Goal: Task Accomplishment & Management: Complete application form

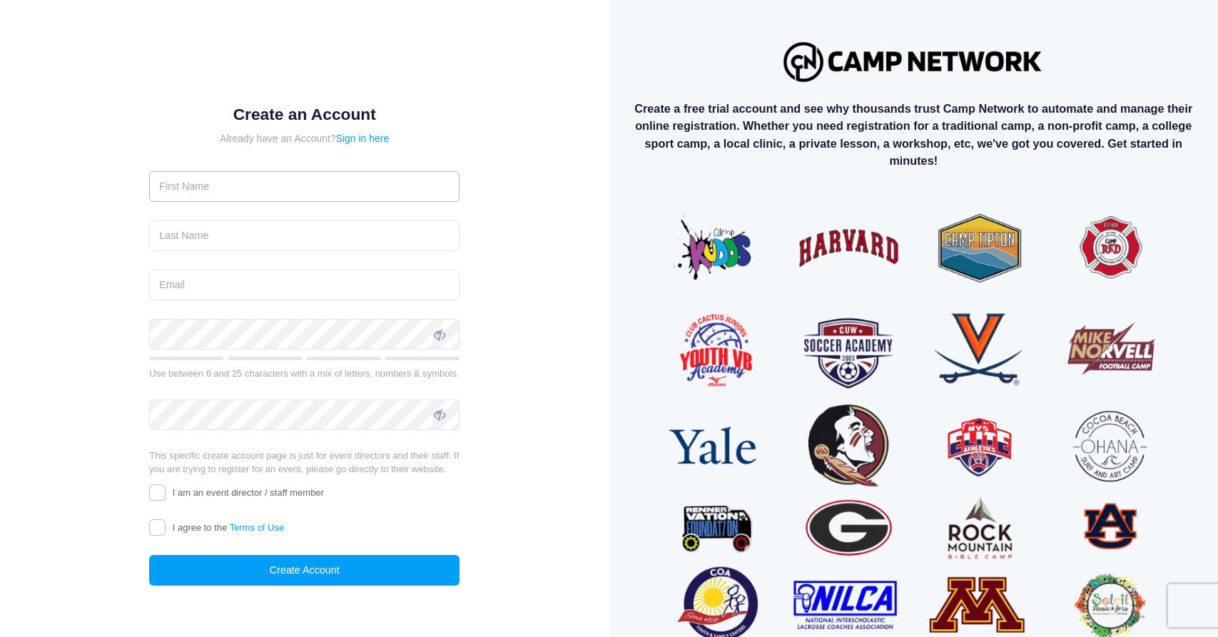
click at [311, 195] on input "text" at bounding box center [304, 186] width 310 height 31
type input "Kasey"
click at [256, 244] on input "text" at bounding box center [304, 235] width 310 height 31
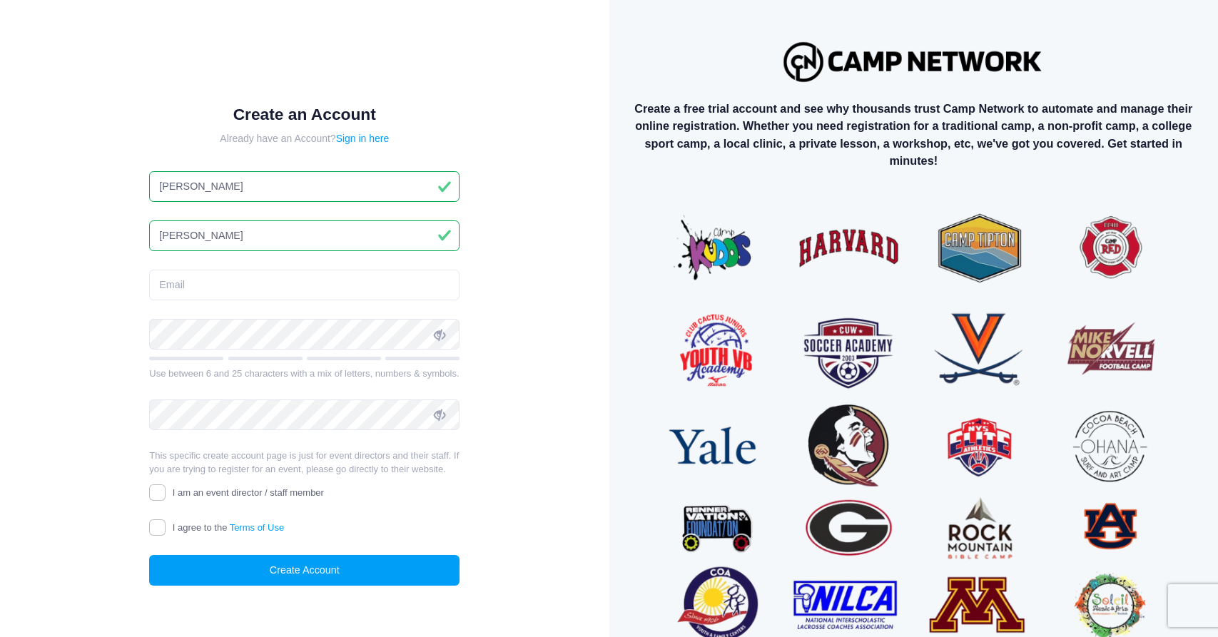
type input "Cox"
click at [248, 286] on input "email" at bounding box center [304, 285] width 310 height 31
type input "kaseycoxsoftballcamps@gmail.com"
click at [556, 307] on div "Create an Account Already have an Account? Sign in here Kasey Cox kaseycoxsoftb…" at bounding box center [305, 357] width 563 height 667
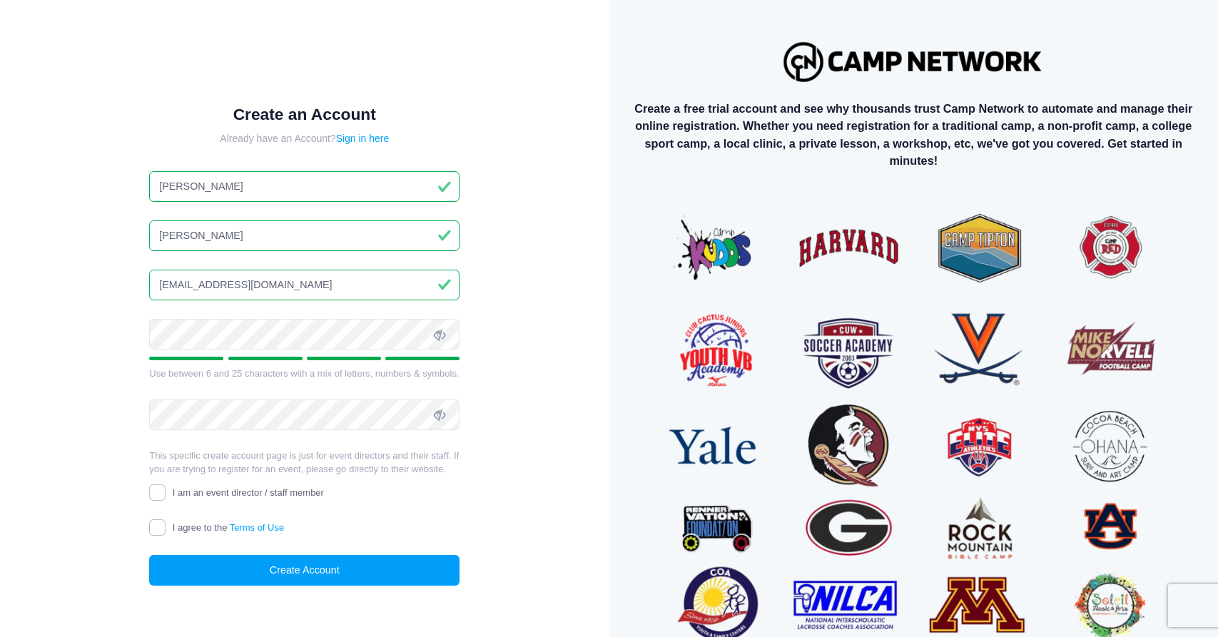
click at [563, 307] on div "Create an Account Already have an Account? Sign in here Kasey Cox kaseycoxsoftb…" at bounding box center [305, 357] width 563 height 667
click at [563, 377] on div "Create an Account Already have an Account? Sign in here Kasey Cox kaseycoxsoftb…" at bounding box center [305, 357] width 563 height 667
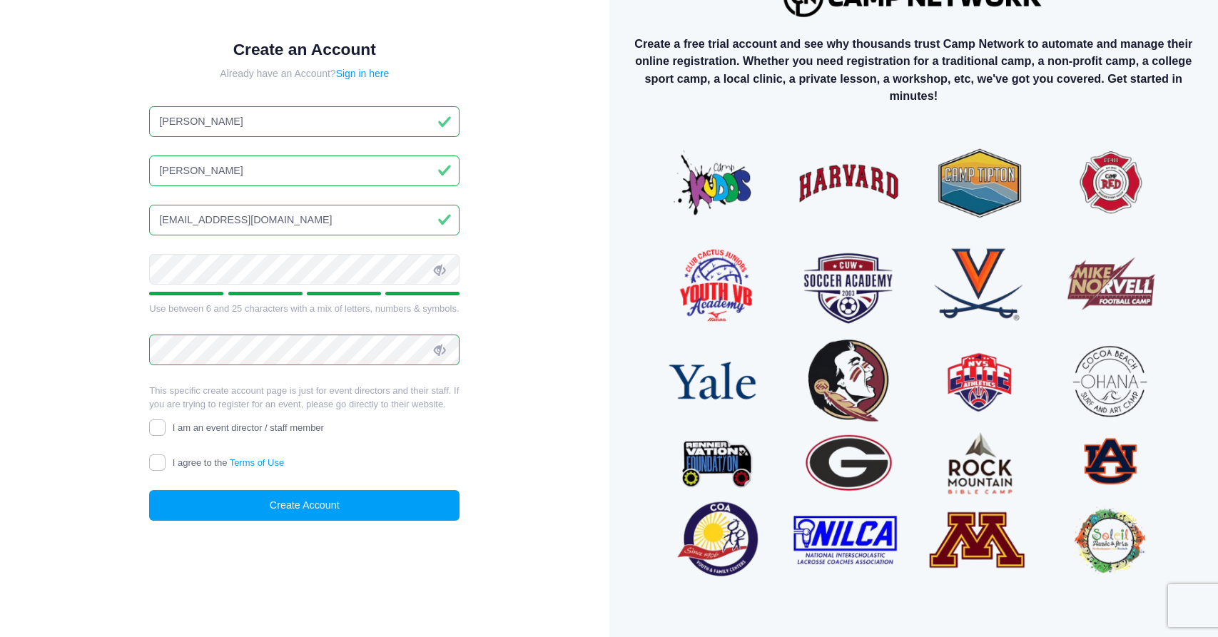
click at [155, 430] on input "I am an event director / staff member" at bounding box center [157, 427] width 16 height 16
checkbox input "true"
click at [158, 456] on input "I agree to the Terms of Use" at bounding box center [157, 462] width 16 height 16
checkbox input "true"
click at [198, 494] on button "Create Account" at bounding box center [304, 505] width 310 height 31
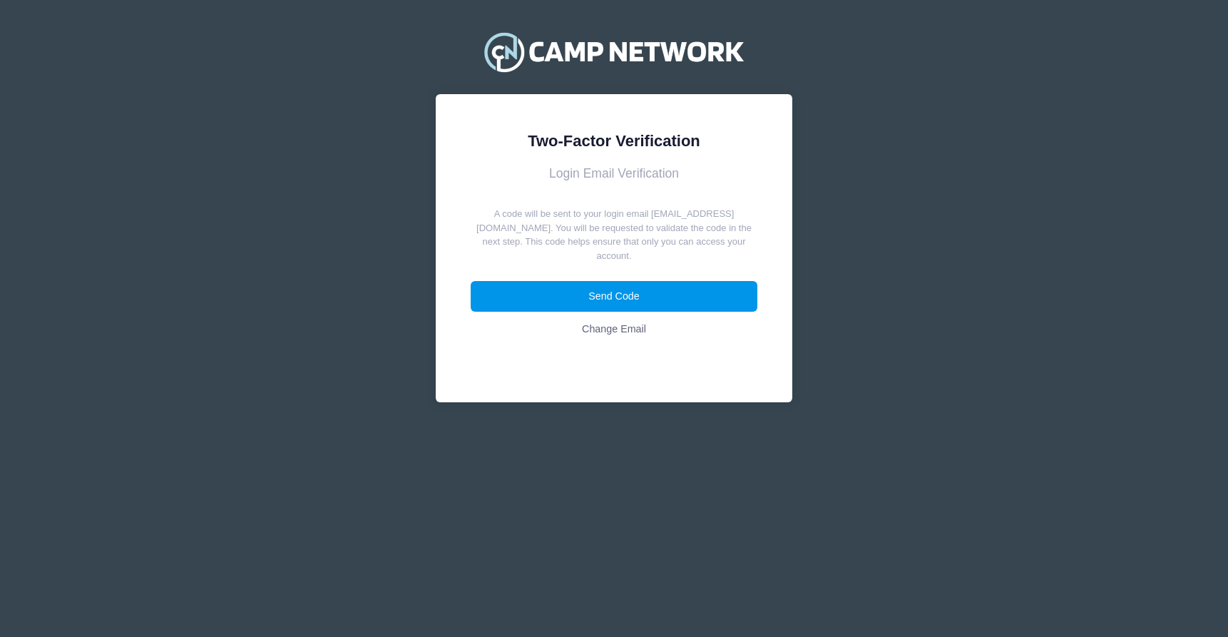
click at [587, 303] on button "Send Code" at bounding box center [614, 296] width 287 height 31
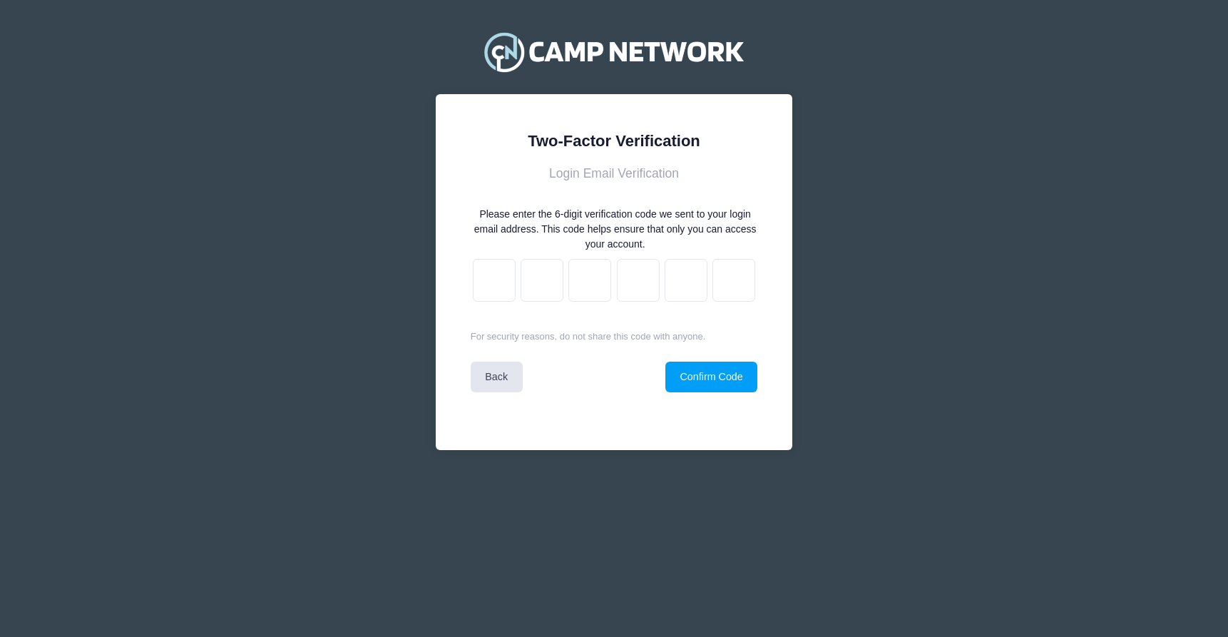
click at [608, 173] on h3 "Login Email Verification" at bounding box center [614, 173] width 287 height 15
click at [699, 377] on button "Confirm Code" at bounding box center [711, 377] width 92 height 31
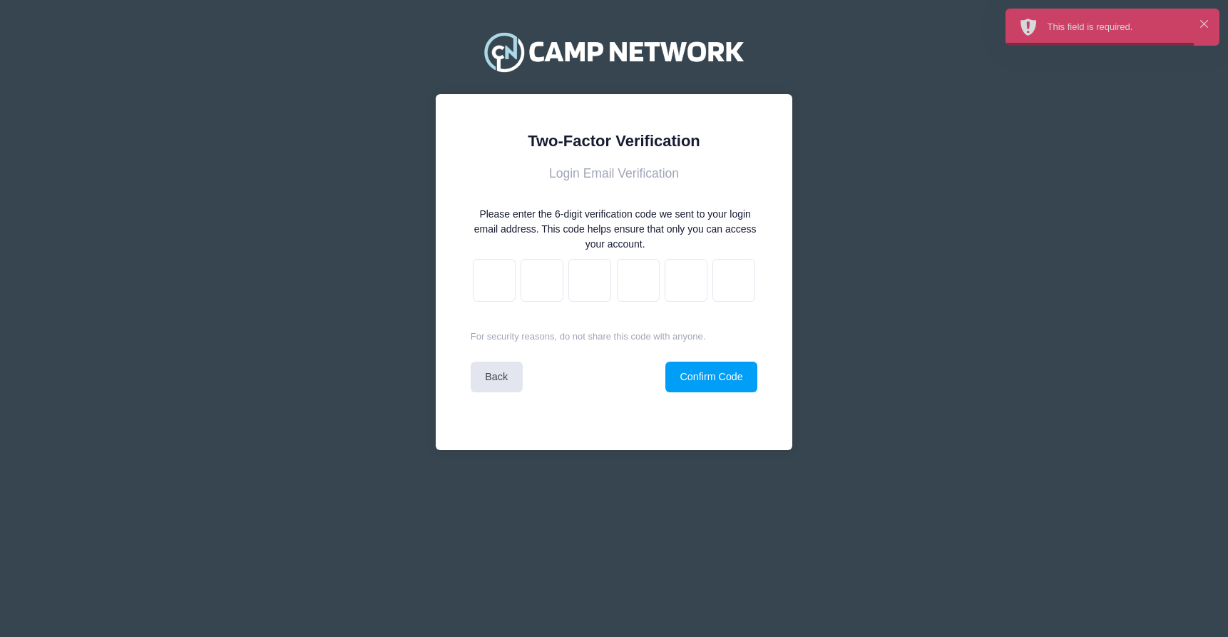
click at [519, 275] on div at bounding box center [614, 280] width 287 height 52
click at [502, 277] on input "text" at bounding box center [494, 280] width 43 height 43
type input "e"
type input "3"
type input "9"
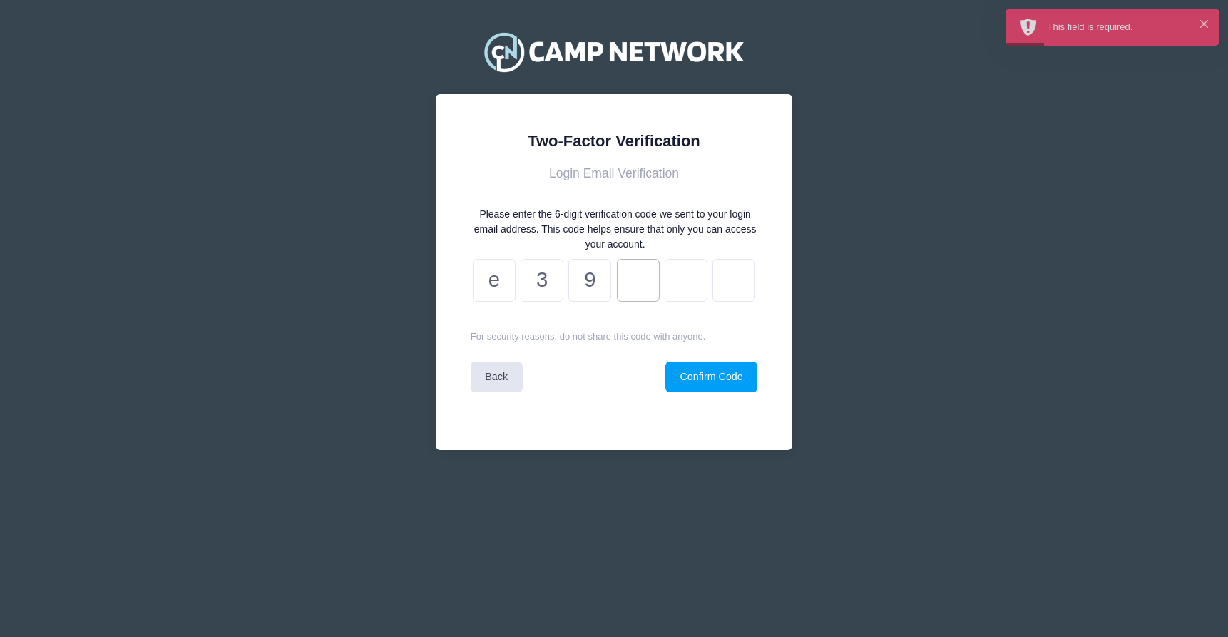
type input "9"
type input "b"
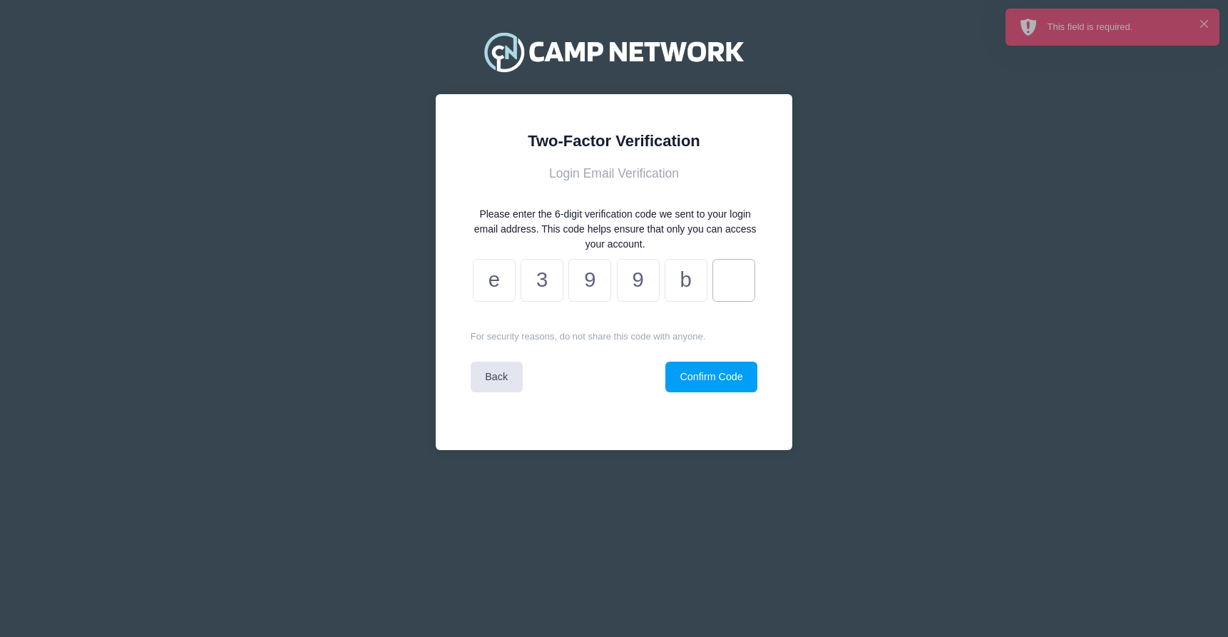
type input "4"
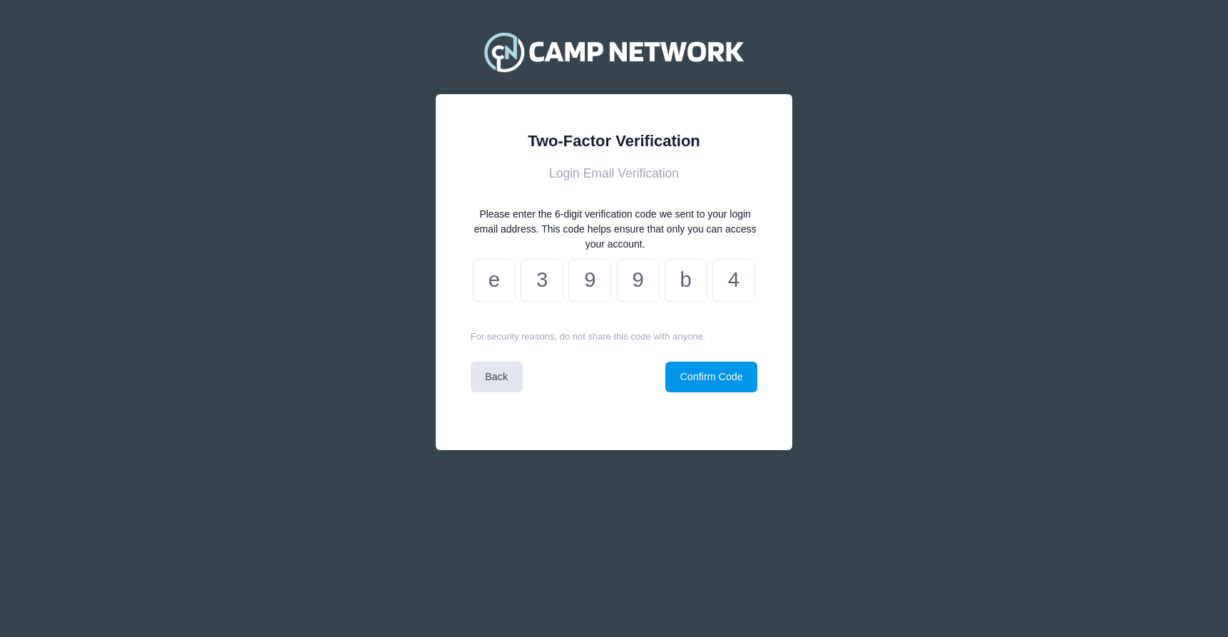
click at [680, 379] on button "Confirm Code" at bounding box center [711, 377] width 92 height 31
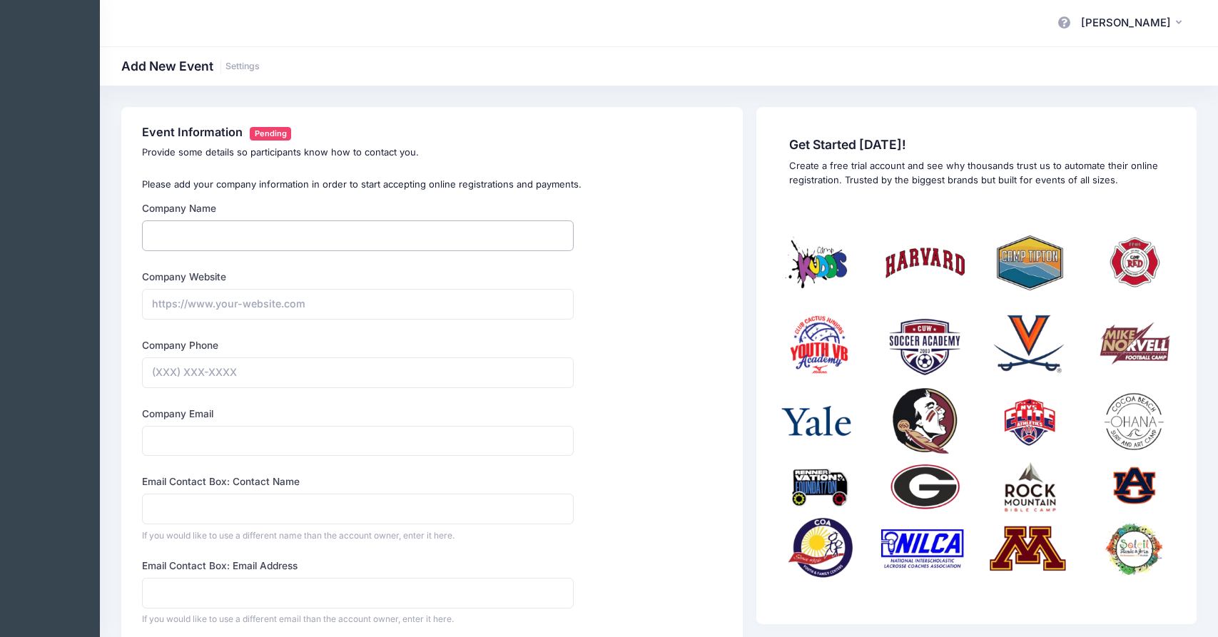
click at [233, 224] on input "Company Name" at bounding box center [357, 235] width 431 height 31
type input "Kasey Cox Softball Camps LLC."
click at [593, 179] on p "Please add your company information in order to start accepting online registra…" at bounding box center [431, 185] width 579 height 14
click at [196, 379] on input "Company Phone" at bounding box center [357, 372] width 431 height 31
type input "(317) 490-1949"
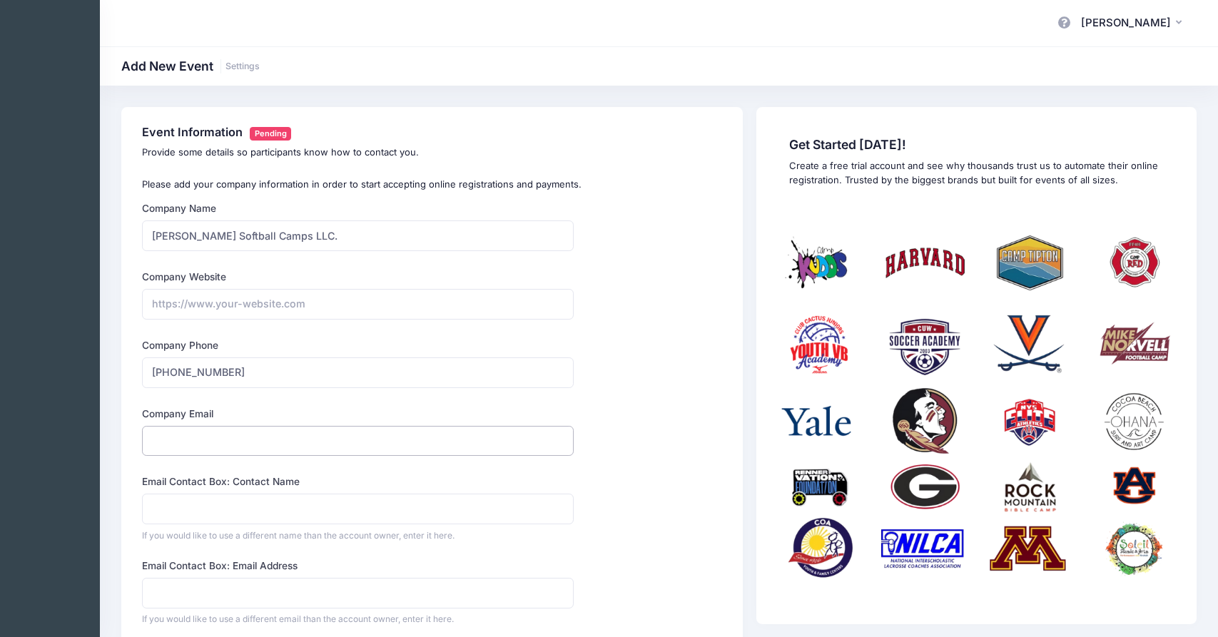
click at [233, 439] on input "Company Email" at bounding box center [357, 441] width 431 height 31
type input "kaseycoxsoftballcamps@gmail.com"
click at [310, 402] on form "Company Name Kasey Cox Softball Camps LLC. Type Select Academic Adventure Arts …" at bounding box center [357, 581] width 431 height 760
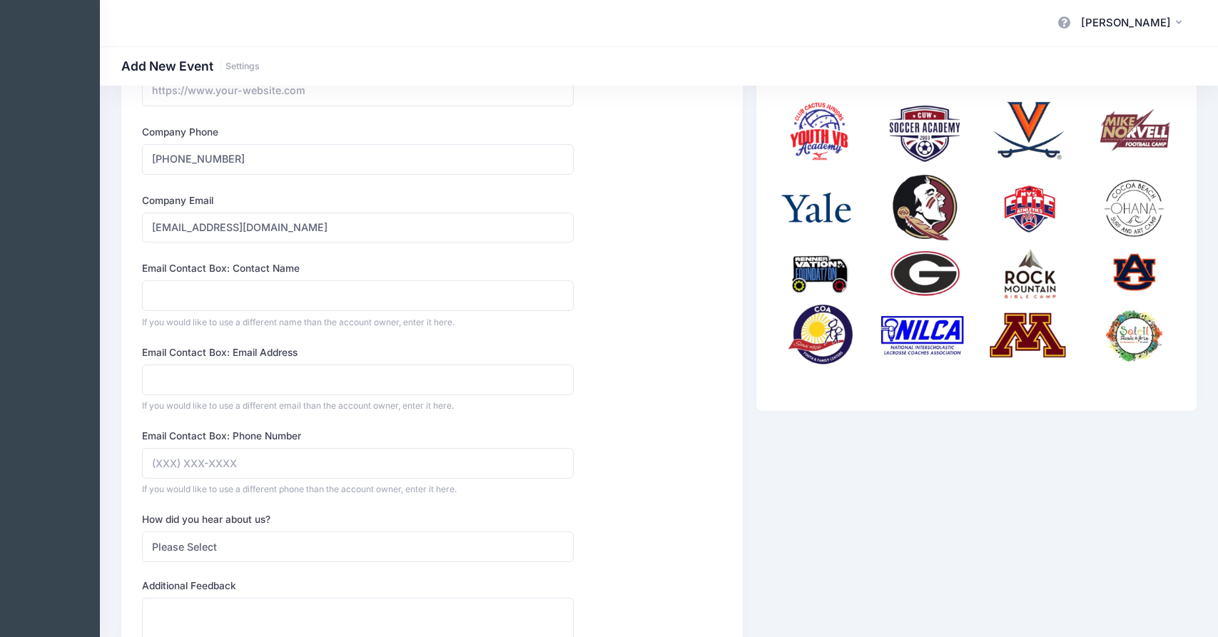
scroll to position [214, 0]
click at [215, 466] on input "Email Contact Box: Phone Number" at bounding box center [357, 462] width 431 height 31
click at [221, 373] on input "Email Contact Box: Email Address" at bounding box center [357, 379] width 431 height 31
click at [228, 295] on input "Email Contact Box: Contact Name" at bounding box center [357, 295] width 431 height 31
type input "[PERSON_NAME]"
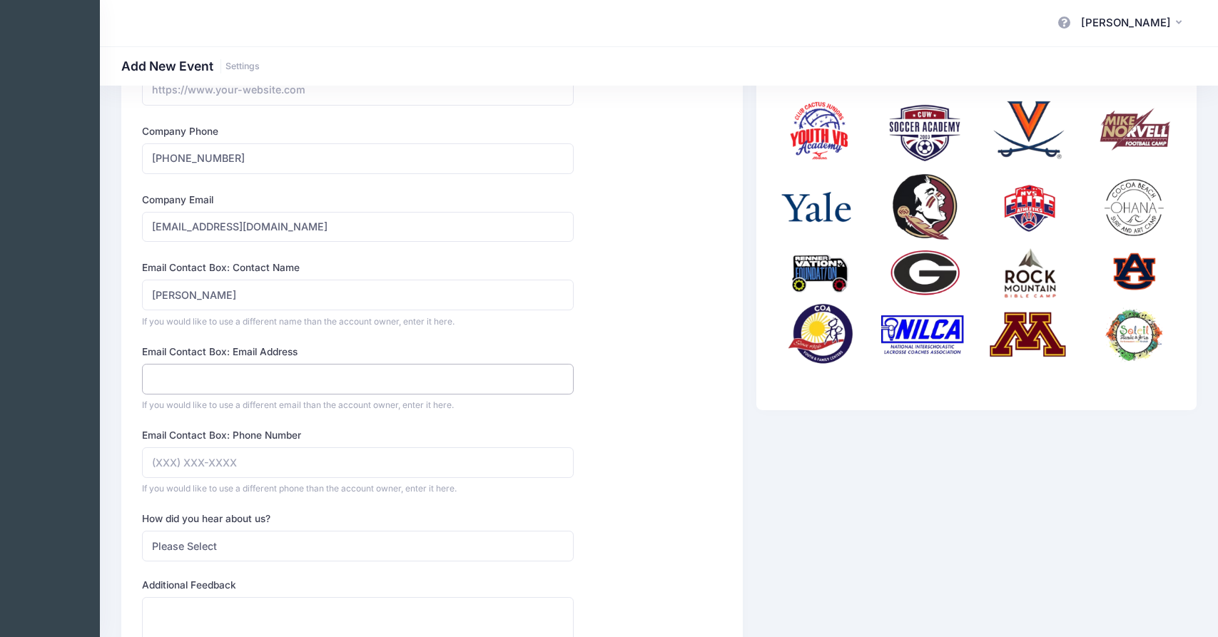
click at [227, 371] on input "Email Contact Box: Email Address" at bounding box center [357, 379] width 431 height 31
type input "kaseycoxsoftballcamps@gmail.com"
click at [233, 469] on input "Email Contact Box: Phone Number" at bounding box center [357, 462] width 431 height 31
type input "(317) 490-1949"
click at [625, 372] on div "Company Name Kasey Cox Softball Camps LLC. Type Select Academic Adventure Arts …" at bounding box center [432, 367] width 593 height 760
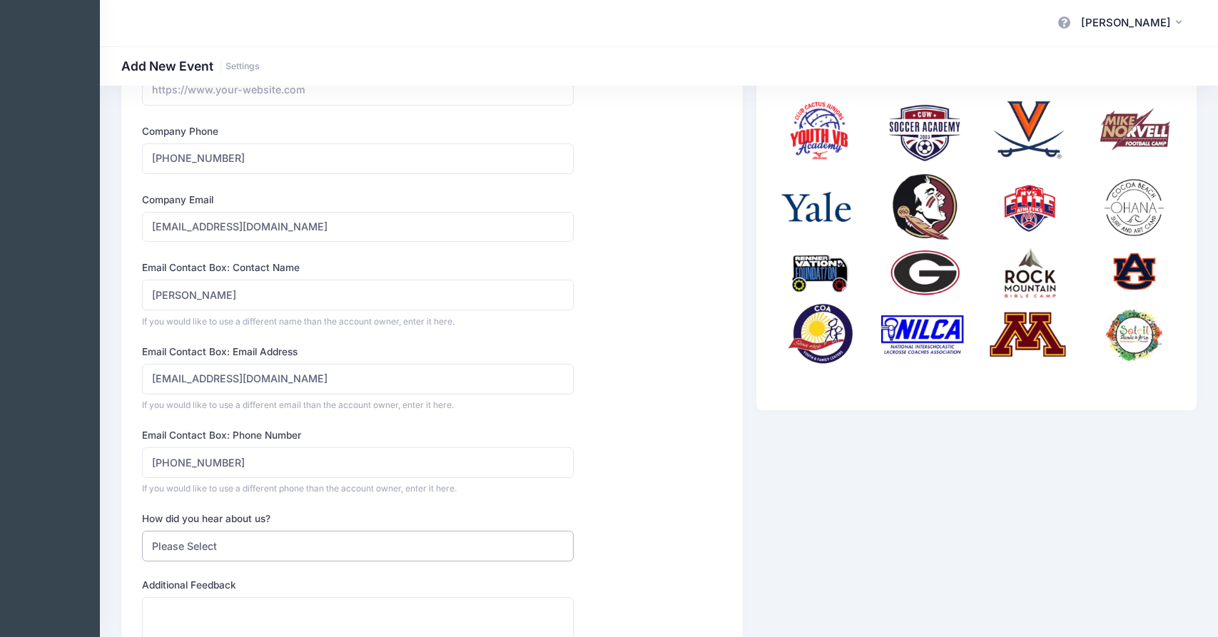
click at [358, 541] on select "Please Select Web Search Customer Referral Other" at bounding box center [357, 546] width 431 height 31
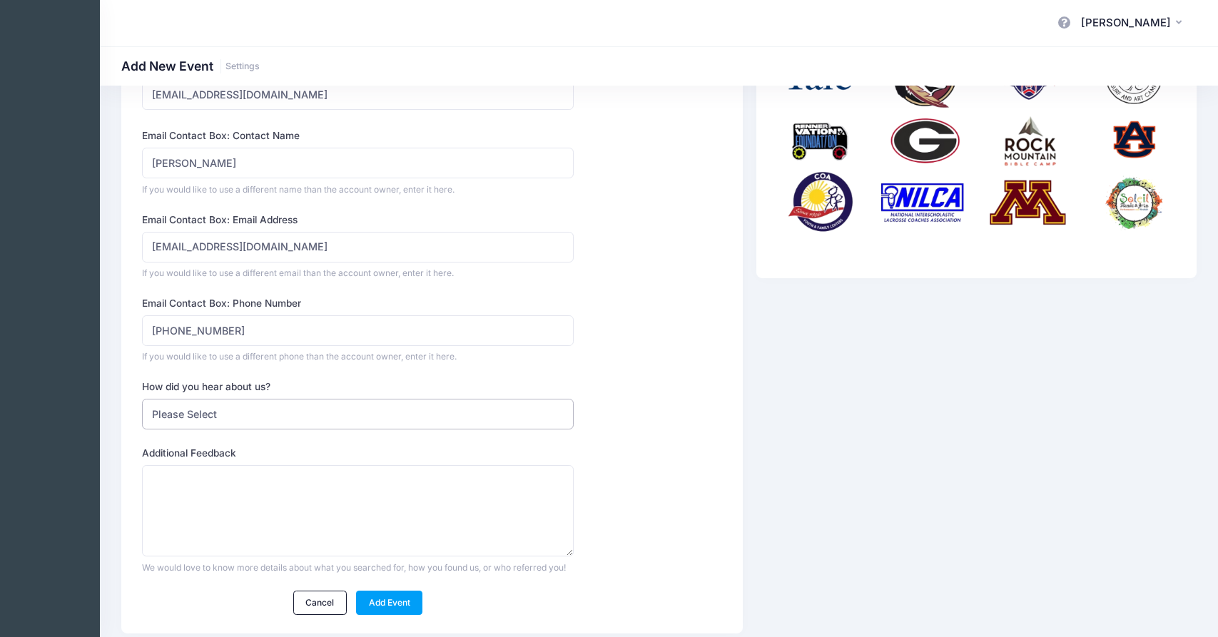
scroll to position [357, 0]
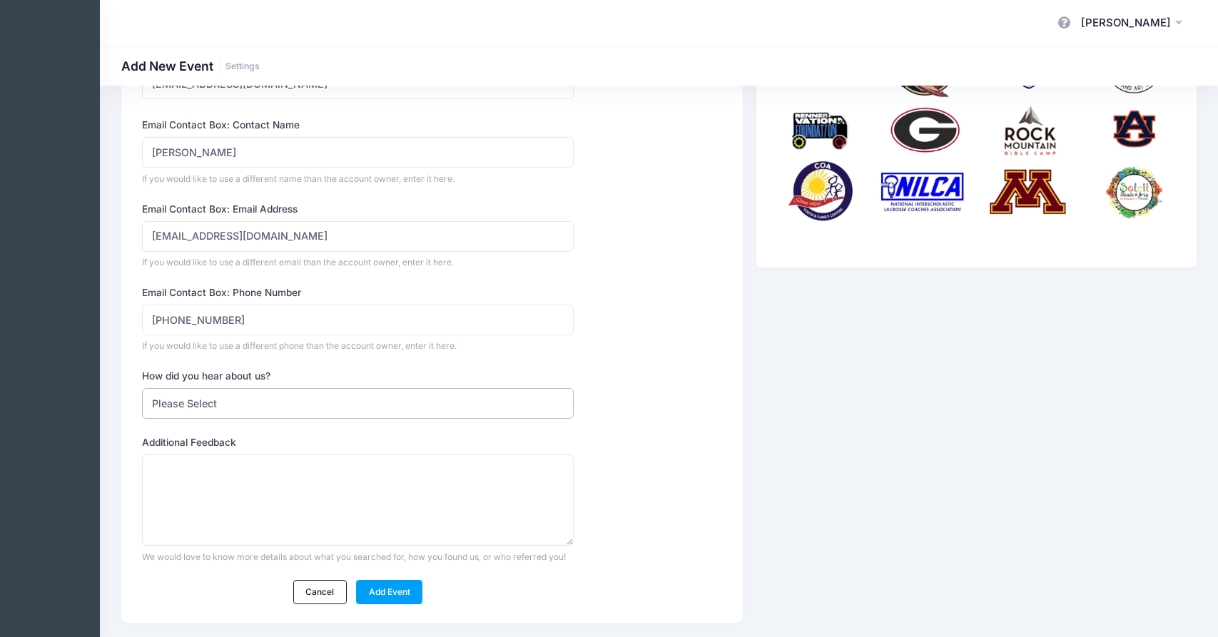
click at [317, 405] on select "Please Select Web Search Customer Referral Other" at bounding box center [357, 403] width 431 height 31
select select "referral"
click at [142, 388] on select "Please Select Web Search Customer Referral Other" at bounding box center [357, 403] width 431 height 31
click at [295, 475] on textarea "Who referred you?" at bounding box center [357, 500] width 431 height 92
type textarea "Jasmine Schmidt"
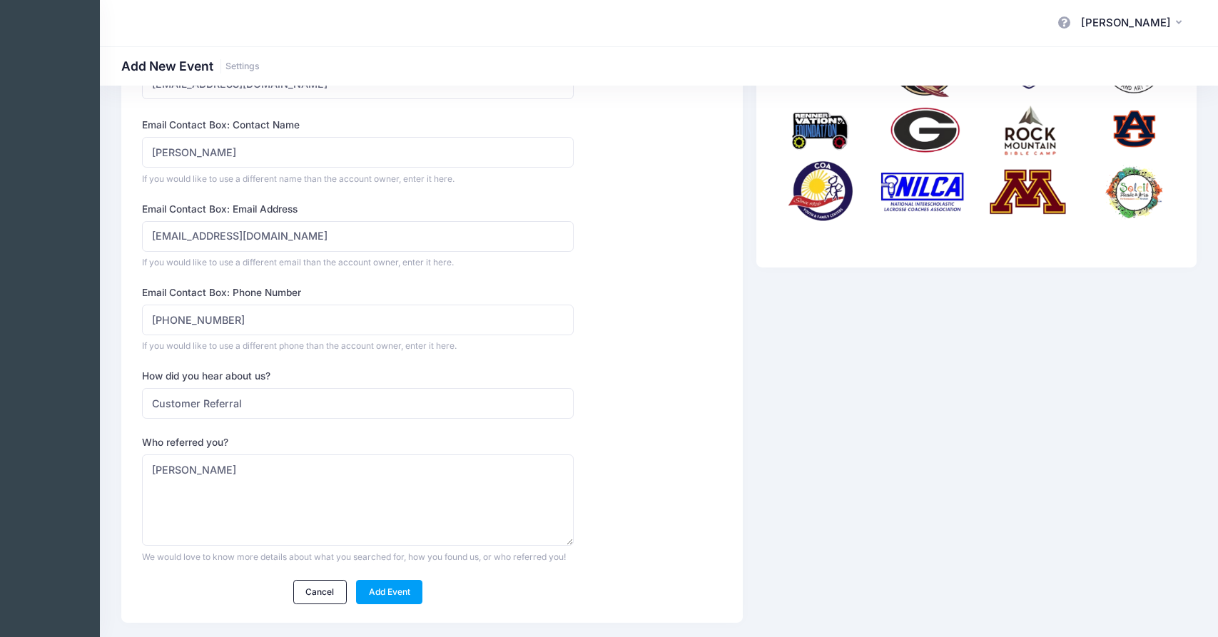
click at [580, 388] on div "Company Name Kasey Cox Softball Camps LLC. Type Select Academic Adventure Arts …" at bounding box center [358, 225] width 445 height 760
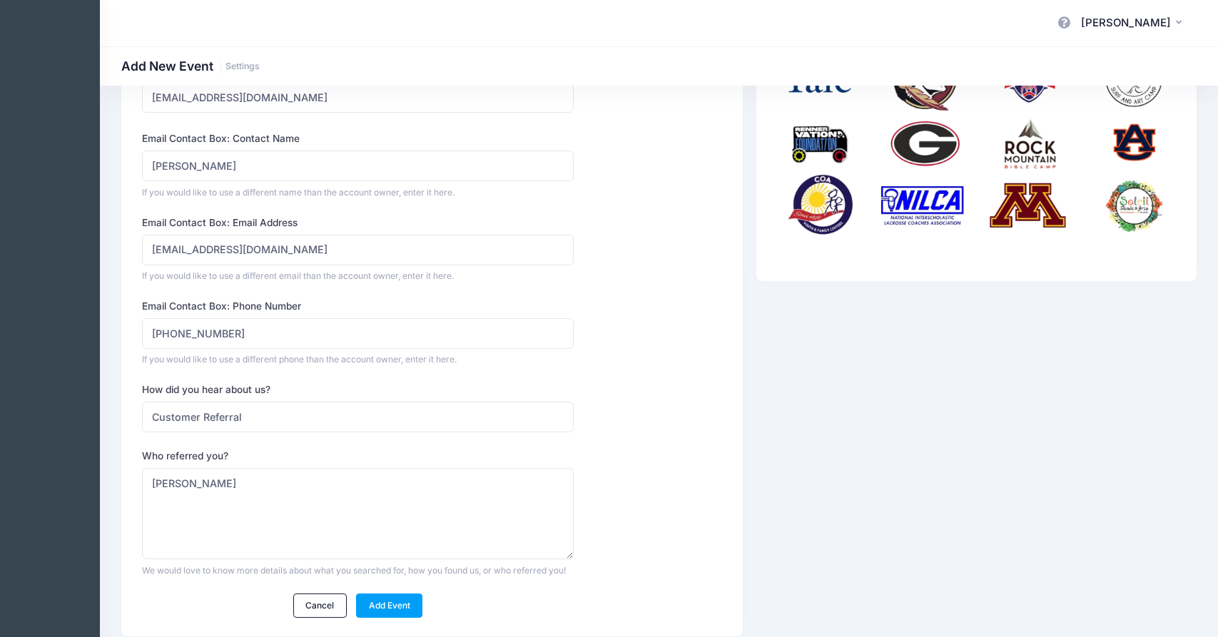
scroll to position [397, 0]
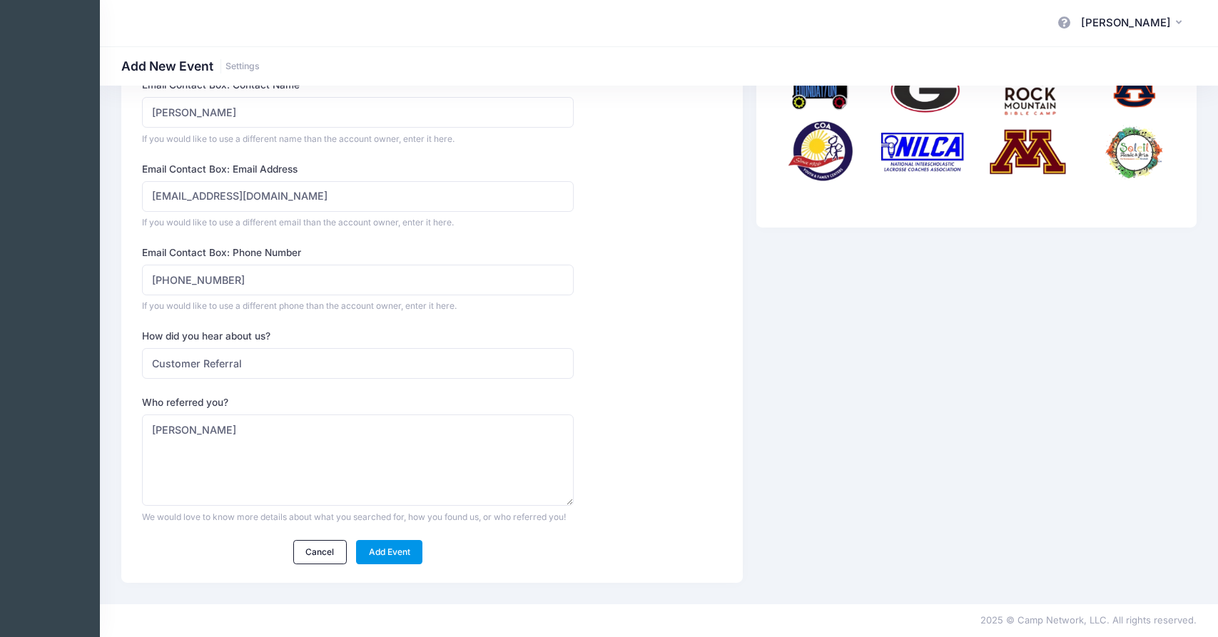
click at [401, 556] on link "Add Event" at bounding box center [389, 552] width 66 height 24
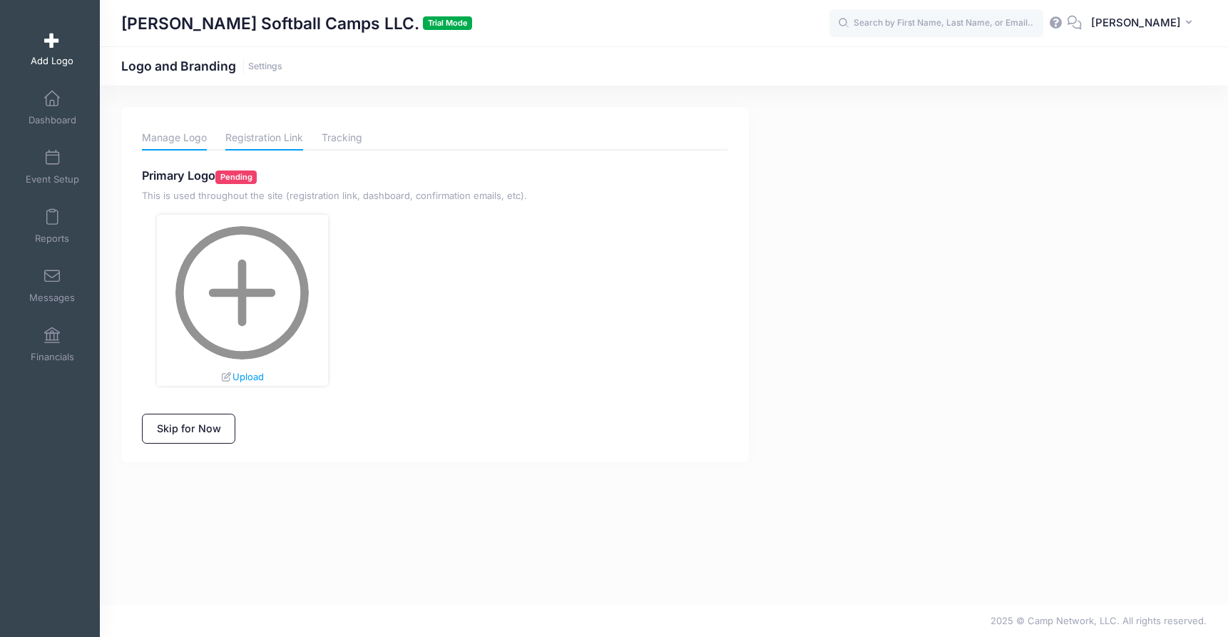
click at [276, 132] on link "Registration Link" at bounding box center [264, 138] width 78 height 25
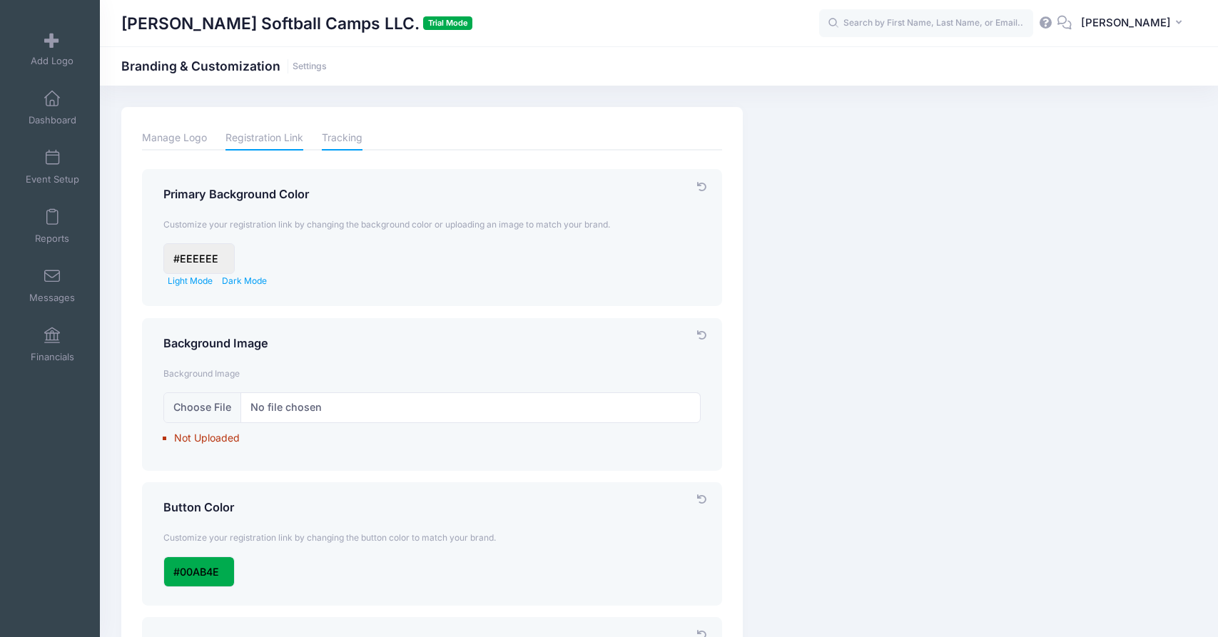
click at [328, 138] on link "Tracking" at bounding box center [342, 138] width 41 height 25
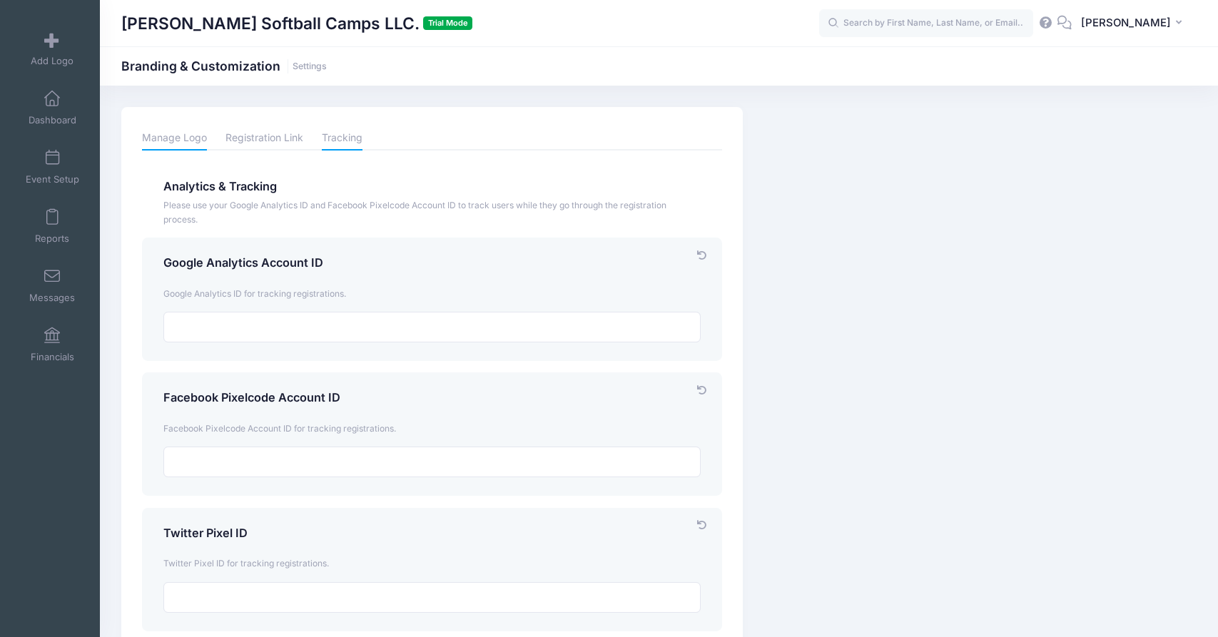
click at [185, 130] on link "Manage Logo" at bounding box center [174, 138] width 65 height 25
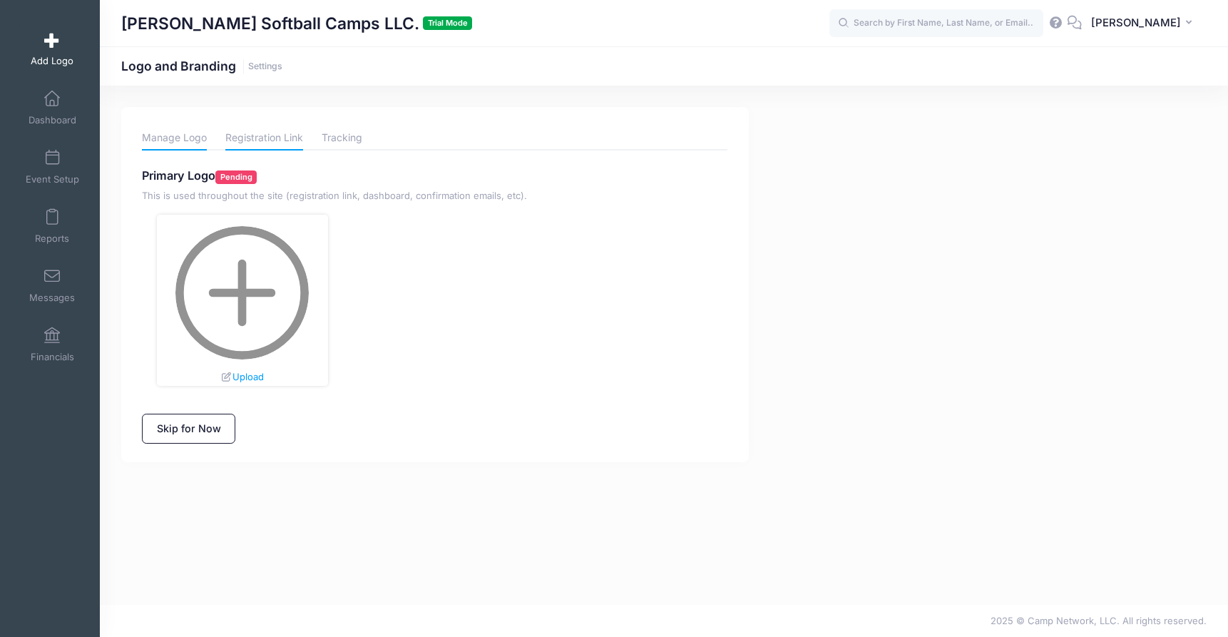
click at [277, 133] on link "Registration Link" at bounding box center [264, 138] width 78 height 25
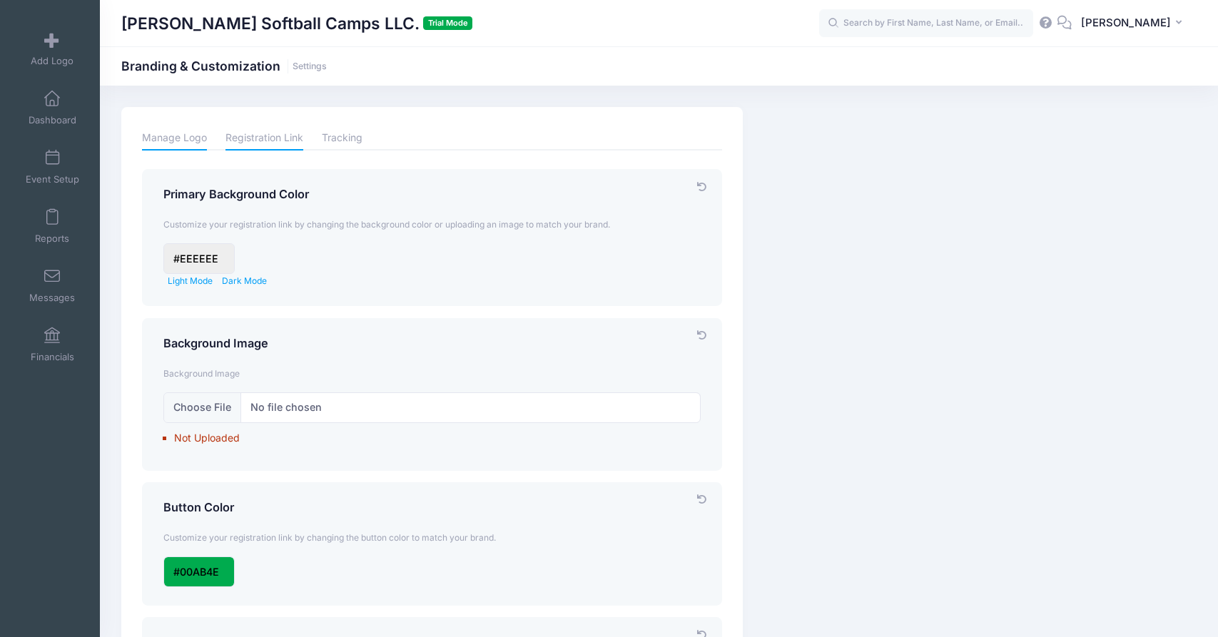
click at [183, 144] on link "Manage Logo" at bounding box center [174, 138] width 65 height 25
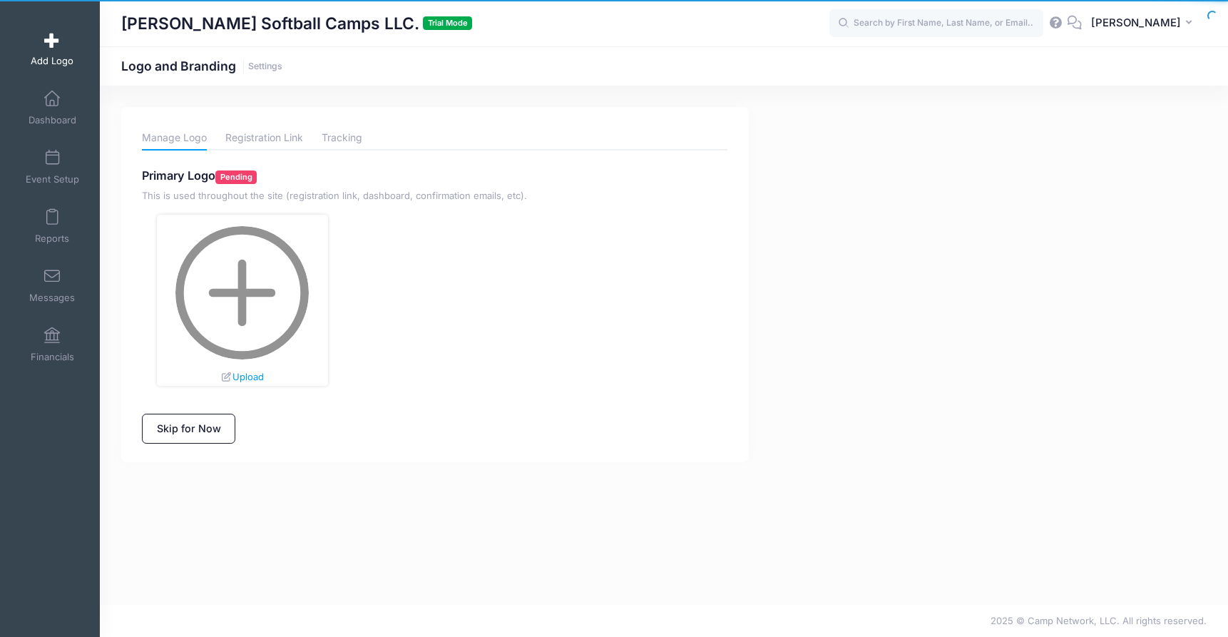
click at [227, 281] on img at bounding box center [241, 292] width 133 height 133
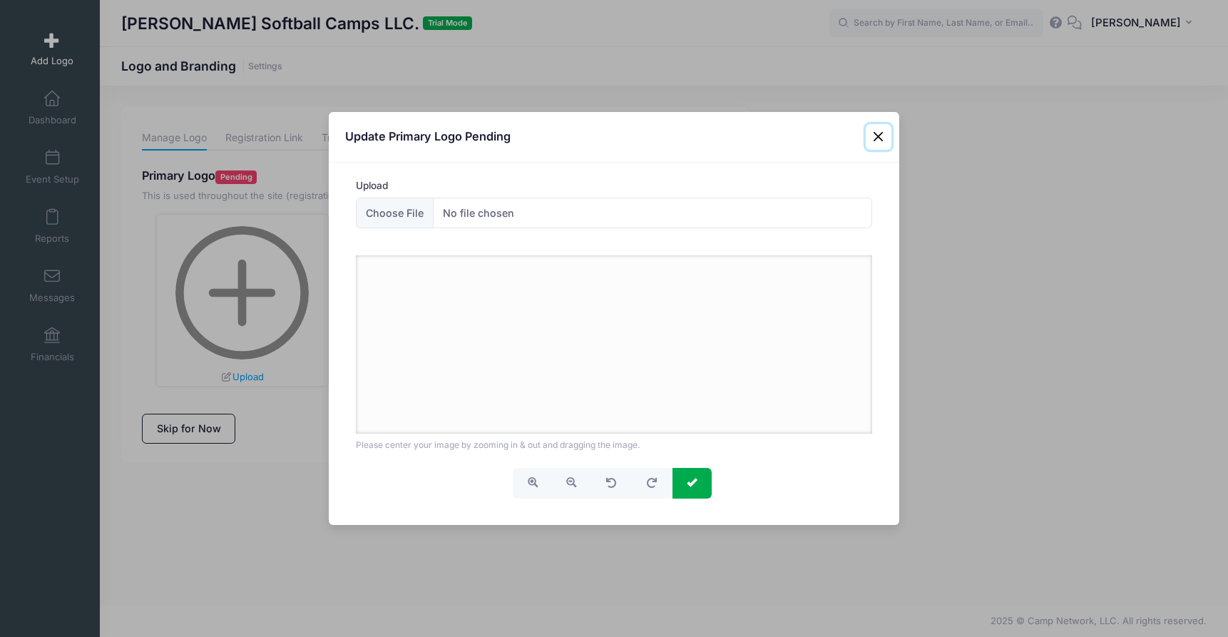
click at [877, 133] on button "Close" at bounding box center [879, 137] width 26 height 26
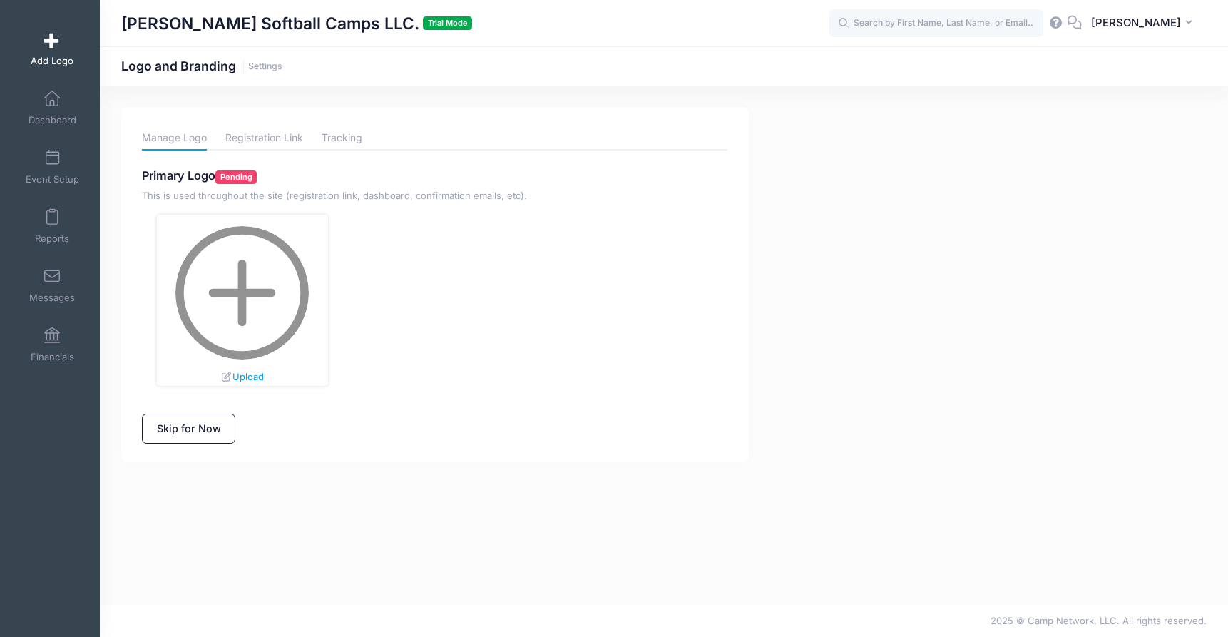
click at [760, 584] on div "[PERSON_NAME] Softball Camps LLC. Trial Mode Logo and Branding Settings" at bounding box center [664, 345] width 1128 height 519
click at [270, 282] on img at bounding box center [241, 292] width 133 height 133
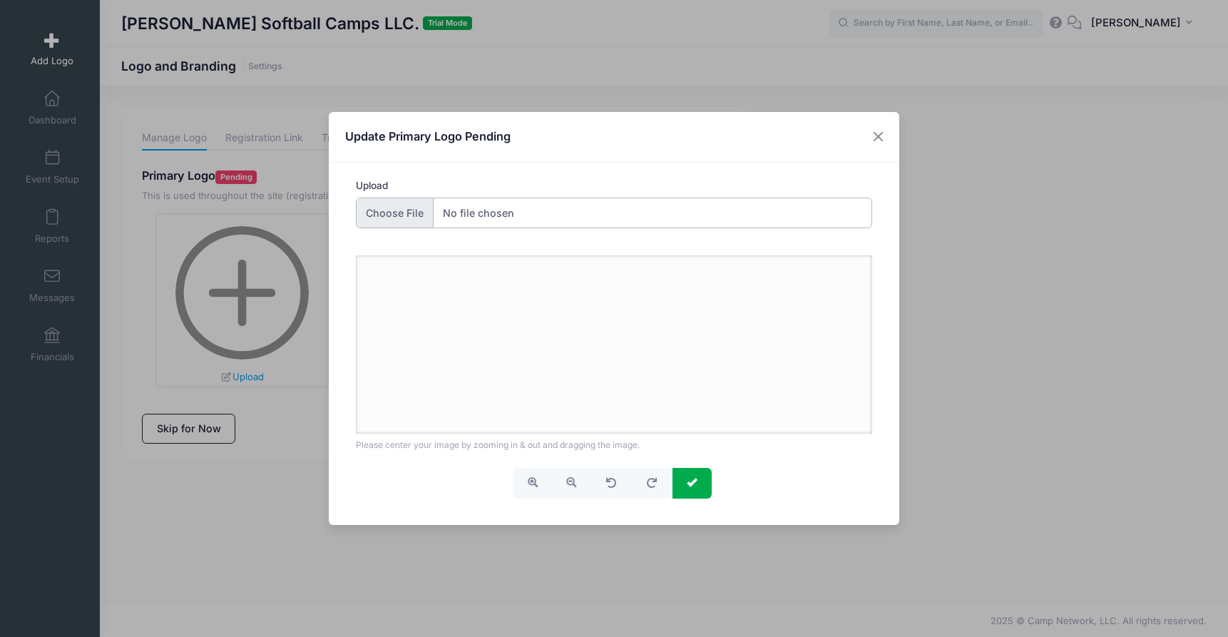
click at [401, 209] on input "Upload" at bounding box center [614, 213] width 517 height 31
click at [536, 205] on input "Upload" at bounding box center [614, 213] width 517 height 31
click at [398, 213] on input "Upload" at bounding box center [614, 213] width 517 height 31
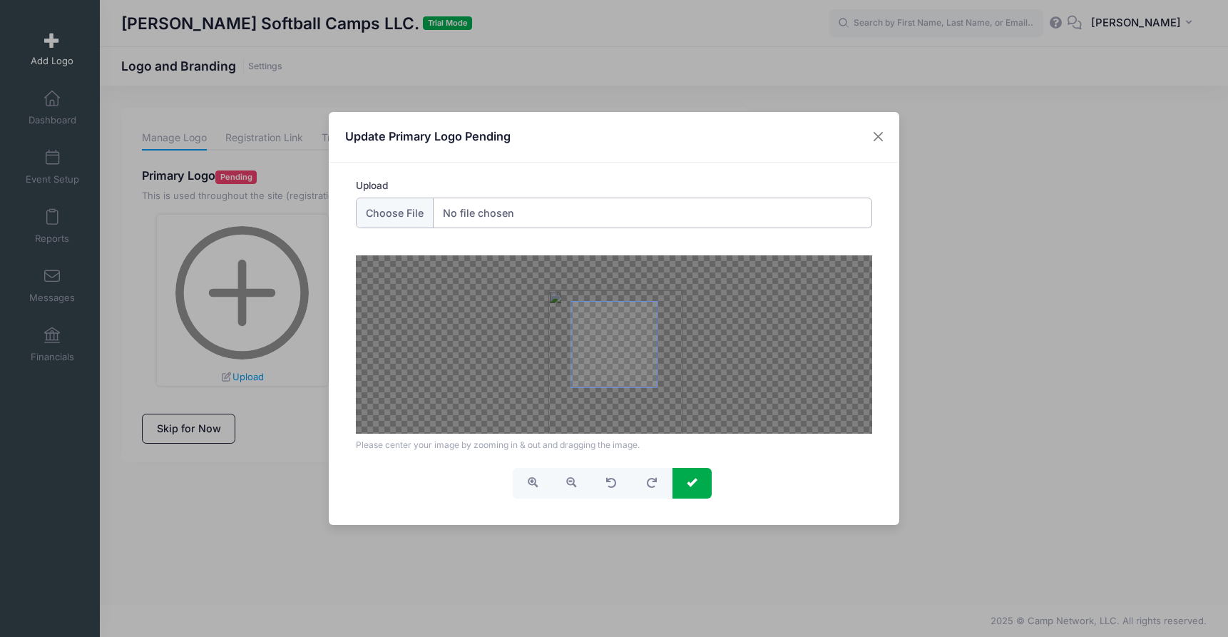
drag, startPoint x: 632, startPoint y: 340, endPoint x: 633, endPoint y: 376, distance: 35.7
click at [633, 376] on span at bounding box center [614, 345] width 86 height 86
click at [884, 138] on button "Close" at bounding box center [879, 137] width 26 height 26
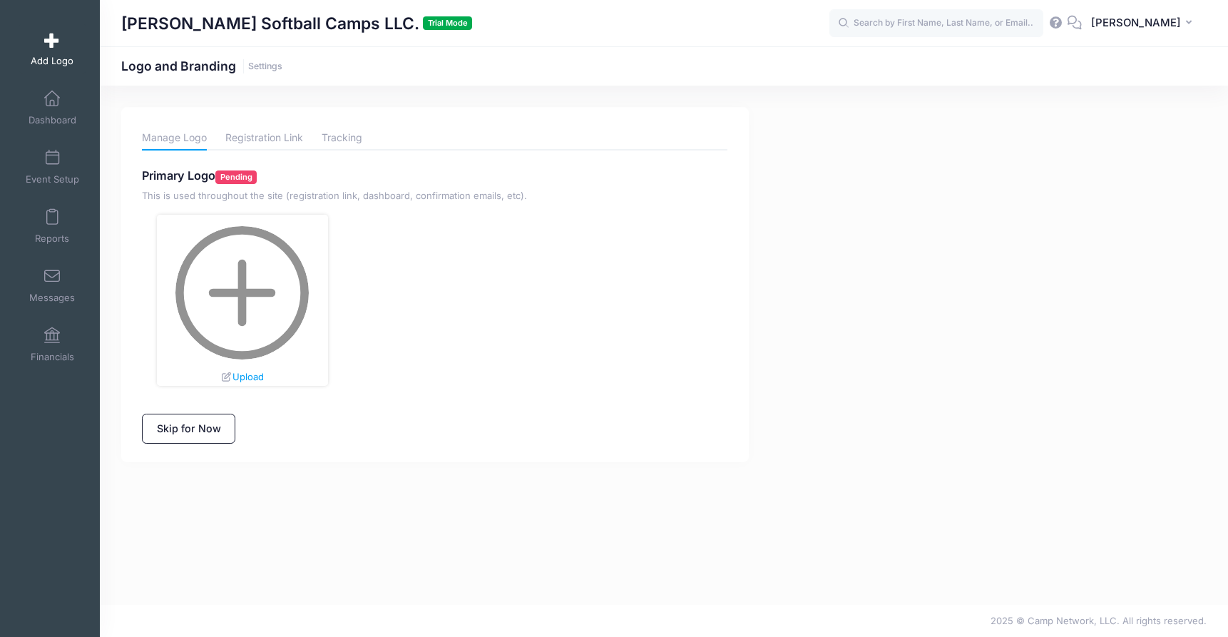
click at [224, 299] on img at bounding box center [241, 292] width 133 height 133
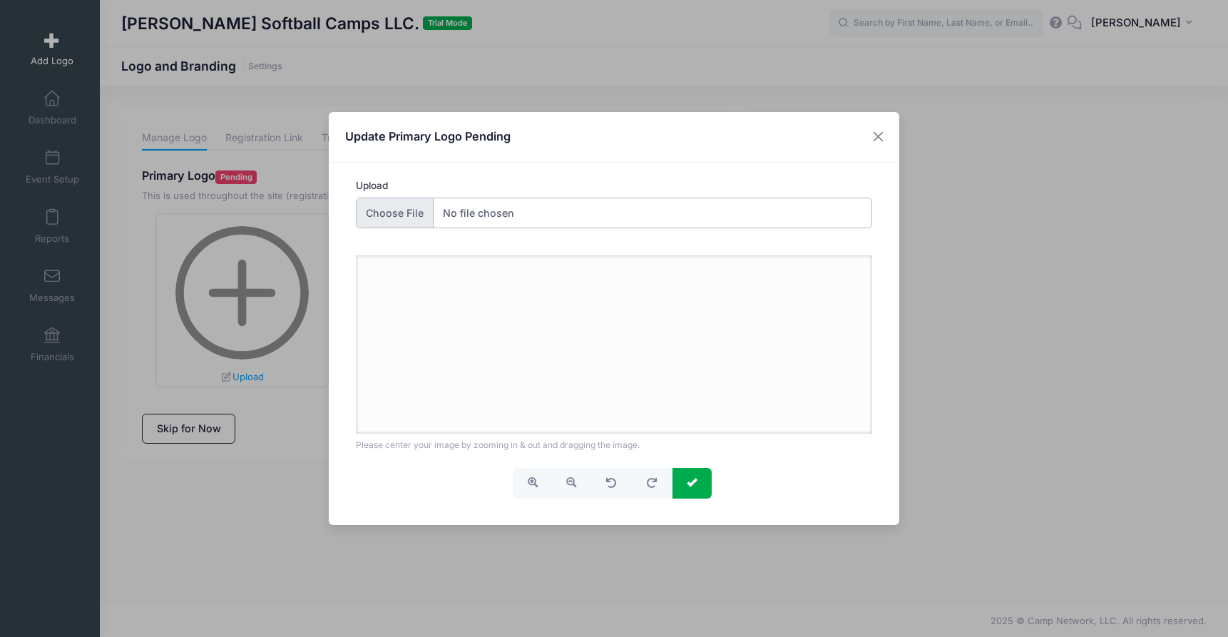
click at [397, 208] on input "Upload" at bounding box center [614, 213] width 517 height 31
type input "C:\fakepath\softball field.jpg"
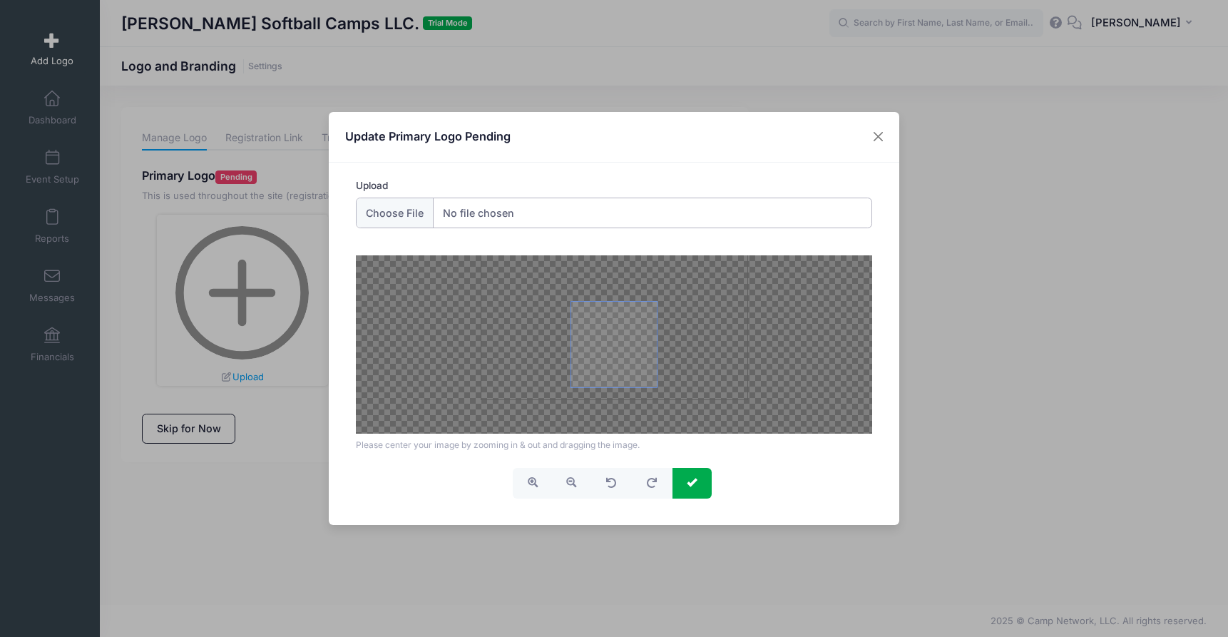
drag, startPoint x: 616, startPoint y: 317, endPoint x: 615, endPoint y: 365, distance: 48.5
click at [606, 300] on div at bounding box center [614, 344] width 517 height 178
click at [696, 474] on button "submit" at bounding box center [692, 483] width 39 height 31
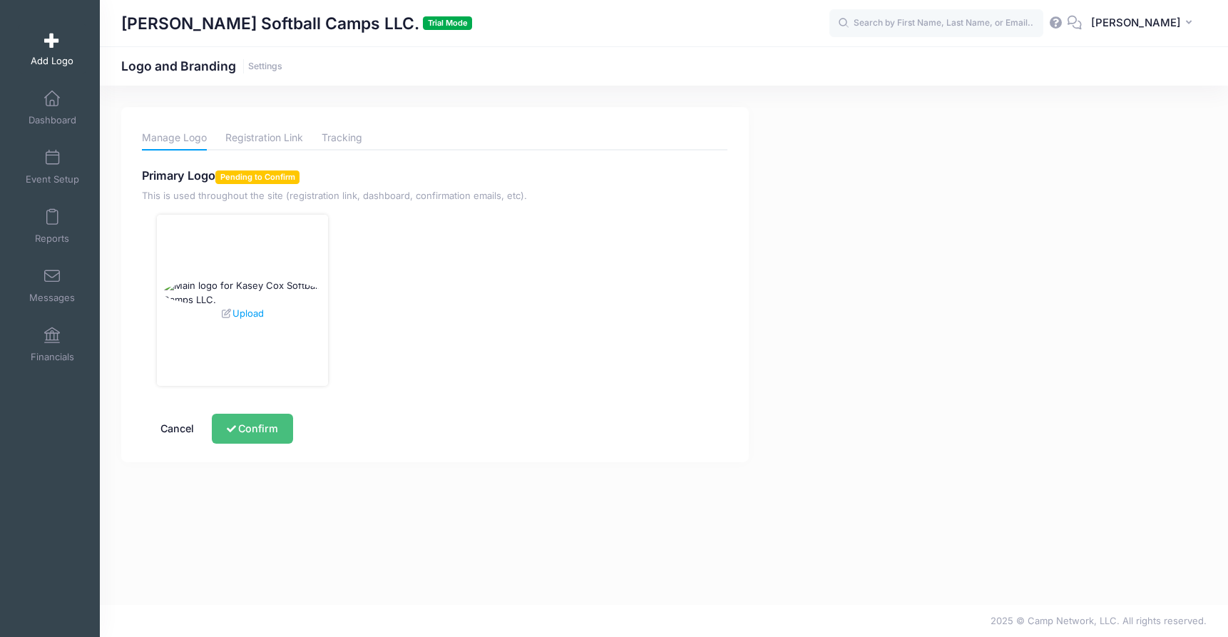
click at [265, 432] on button "Confirm" at bounding box center [252, 429] width 81 height 31
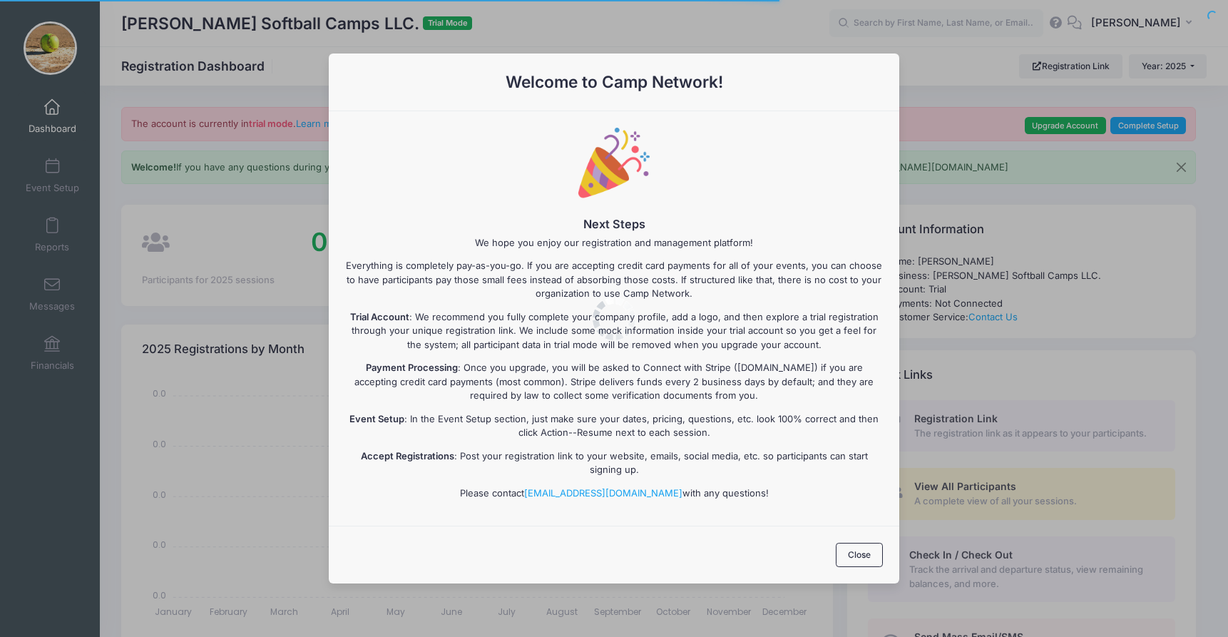
select select
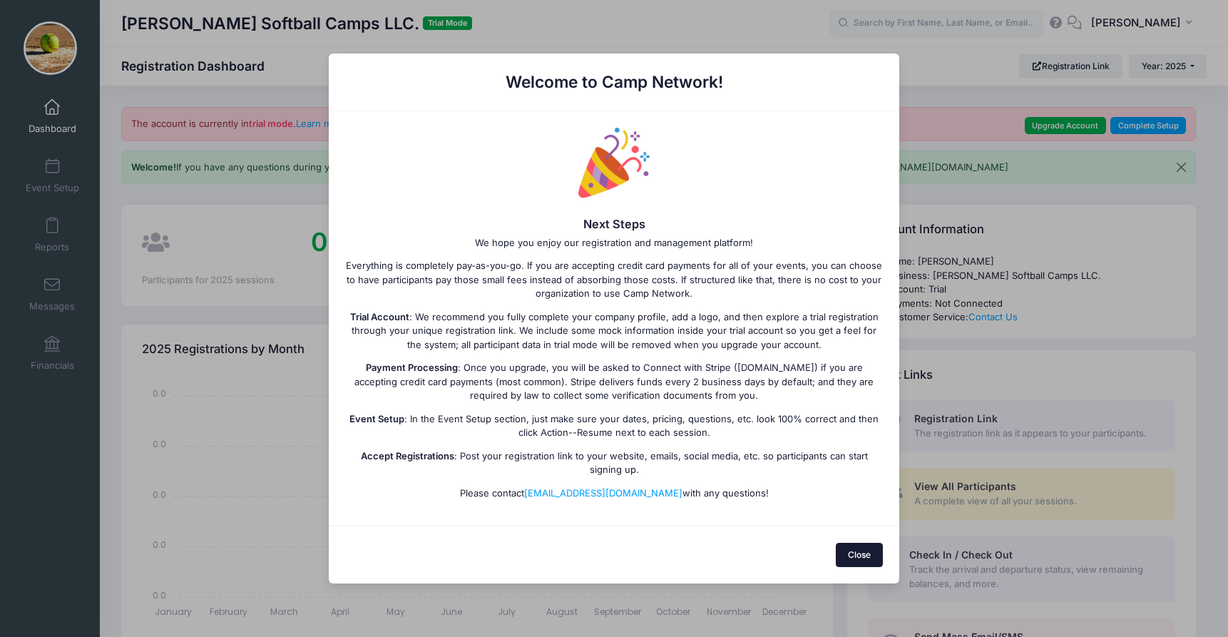
click at [857, 561] on button "Close" at bounding box center [860, 555] width 48 height 24
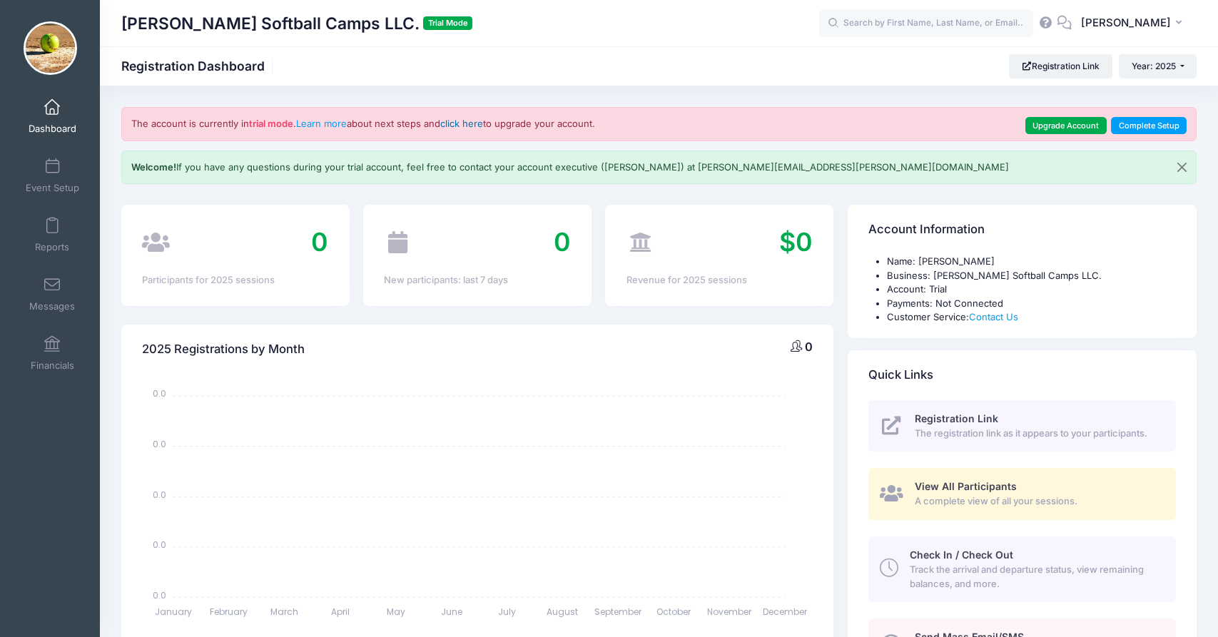
click at [460, 126] on link "click here" at bounding box center [461, 123] width 43 height 11
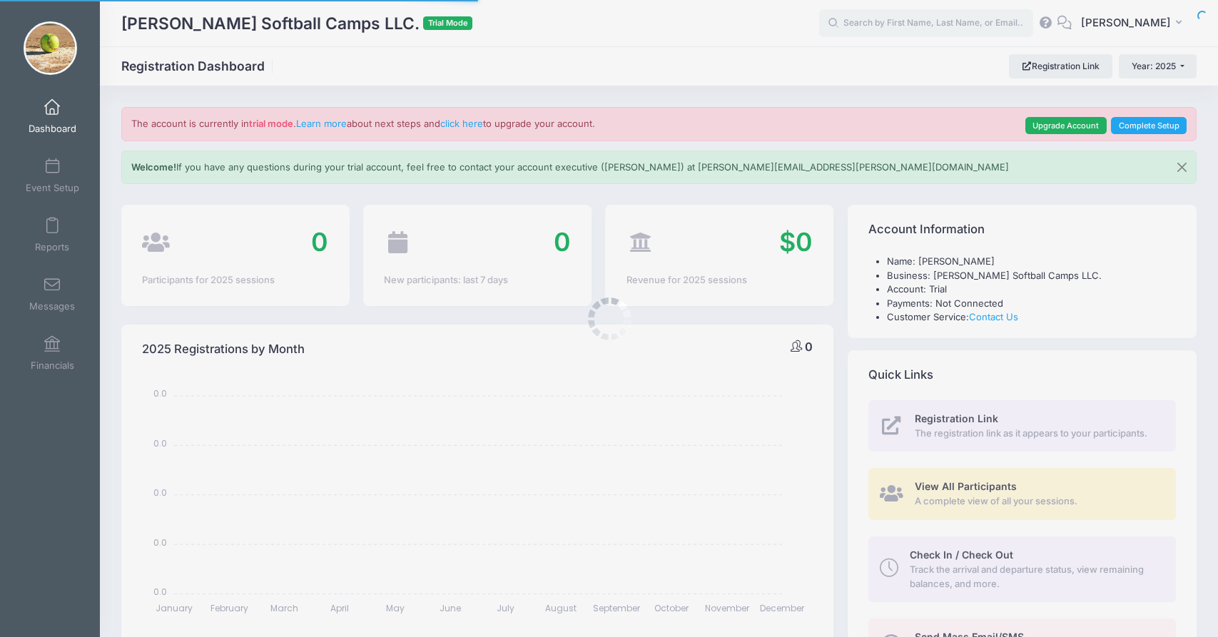
select select
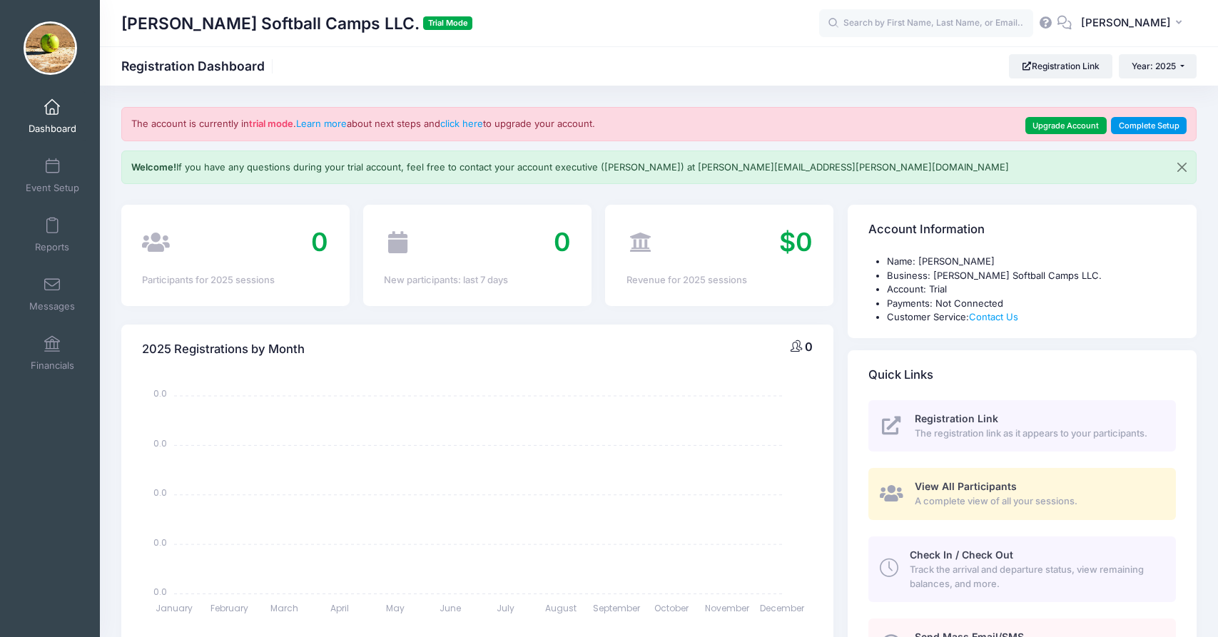
click at [1154, 121] on link "Complete Setup" at bounding box center [1149, 125] width 76 height 17
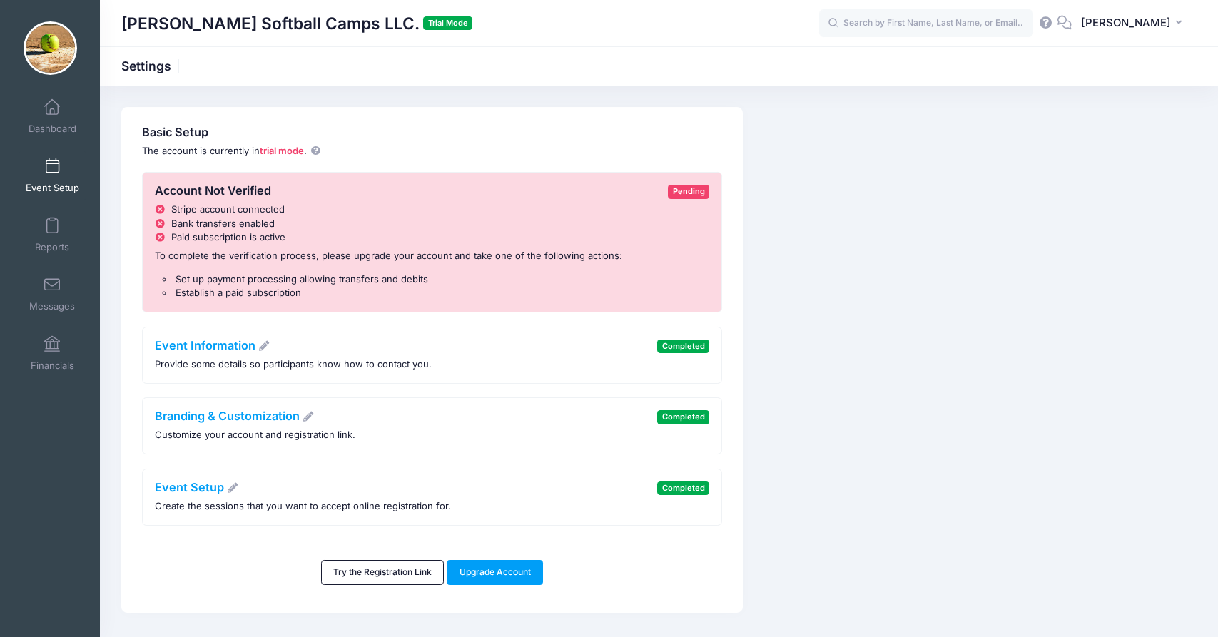
click at [53, 178] on link "Event Setup" at bounding box center [53, 176] width 68 height 50
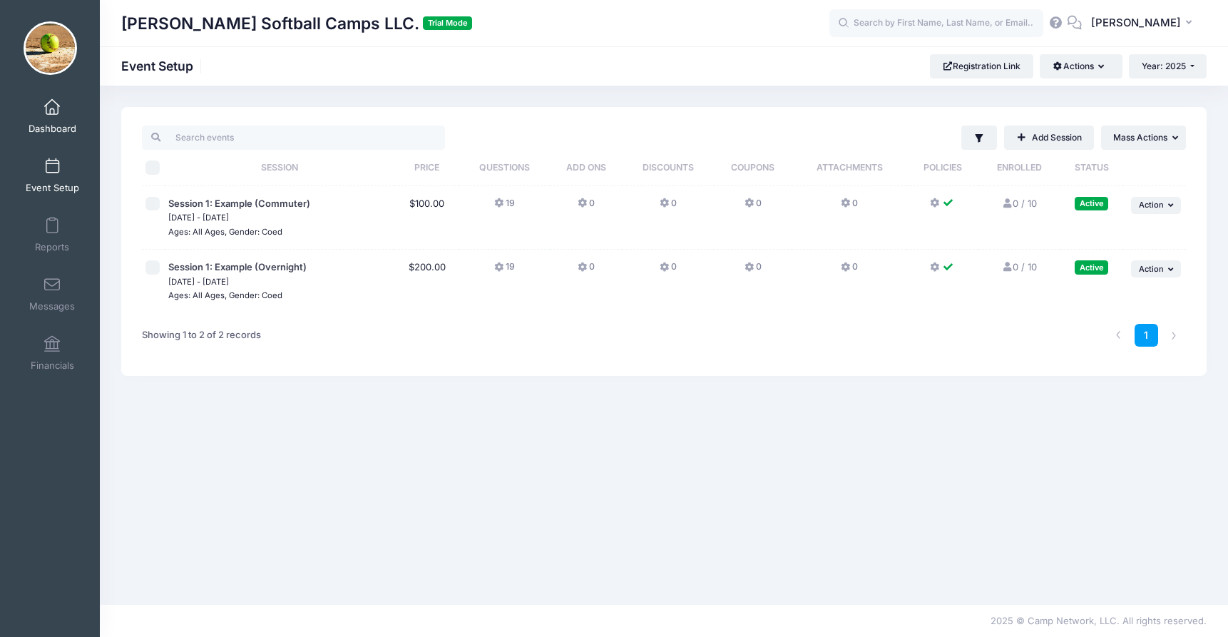
click at [52, 107] on span at bounding box center [52, 108] width 0 height 16
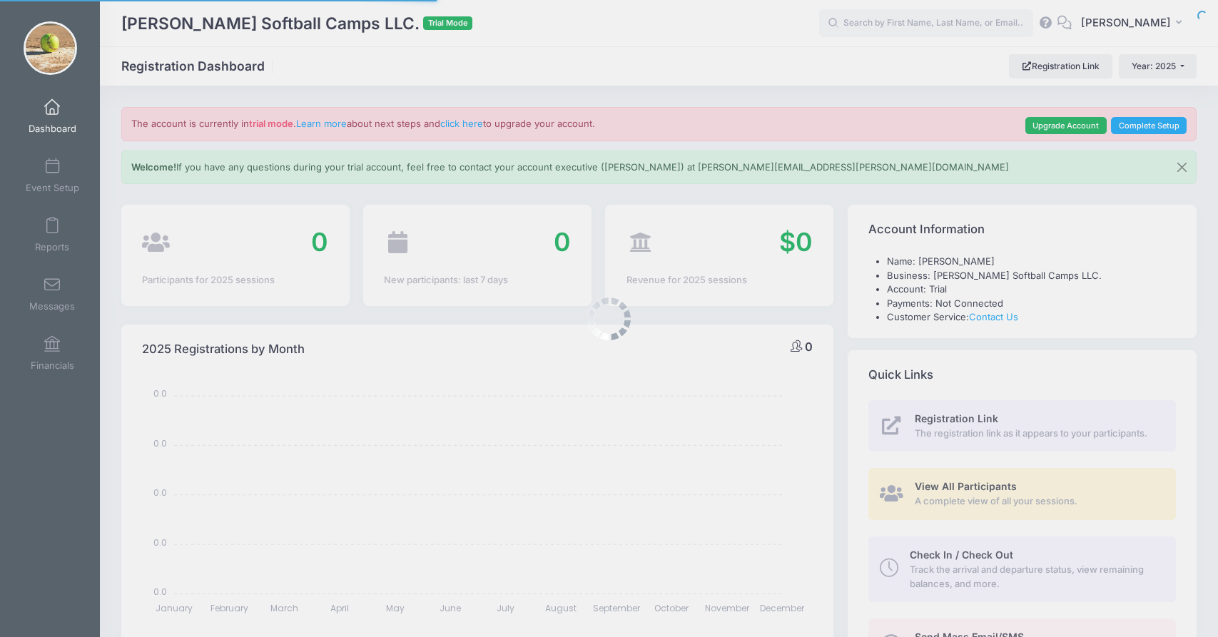
select select
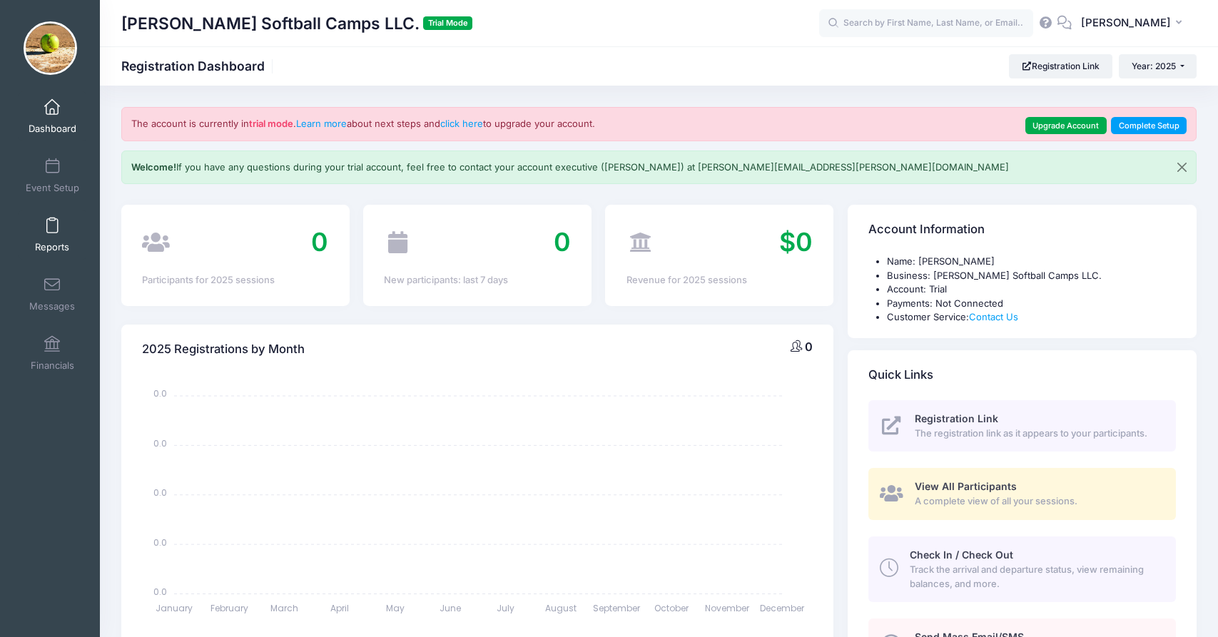
click at [61, 241] on span "Reports" at bounding box center [52, 247] width 34 height 12
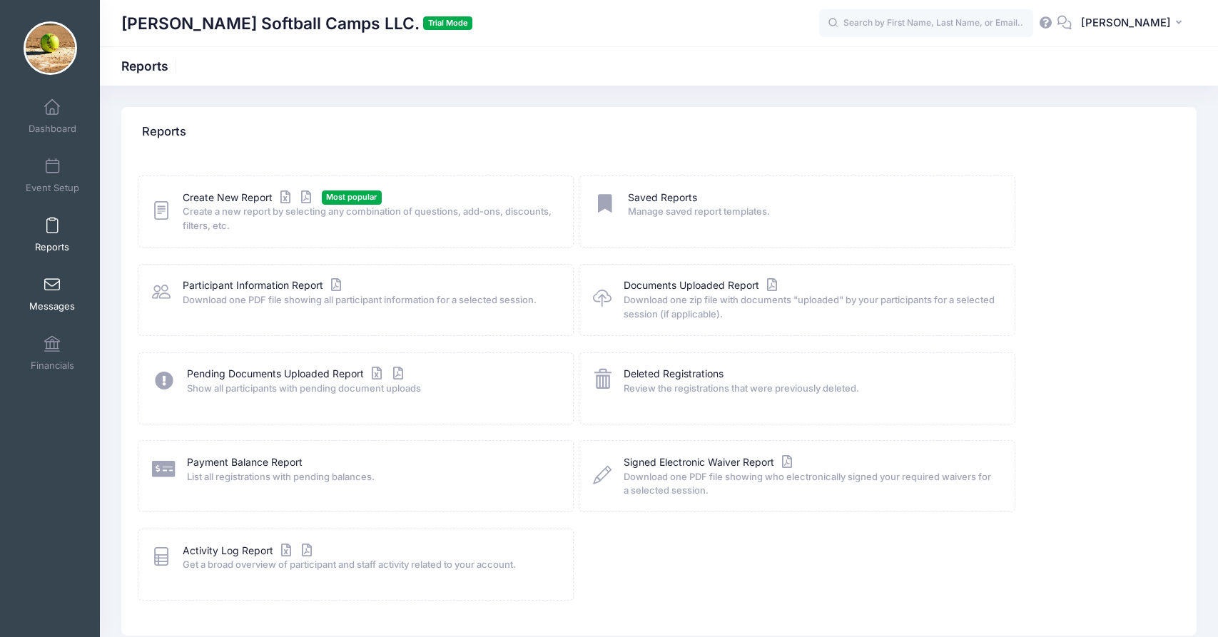
click at [53, 275] on link "Messages" at bounding box center [53, 294] width 68 height 50
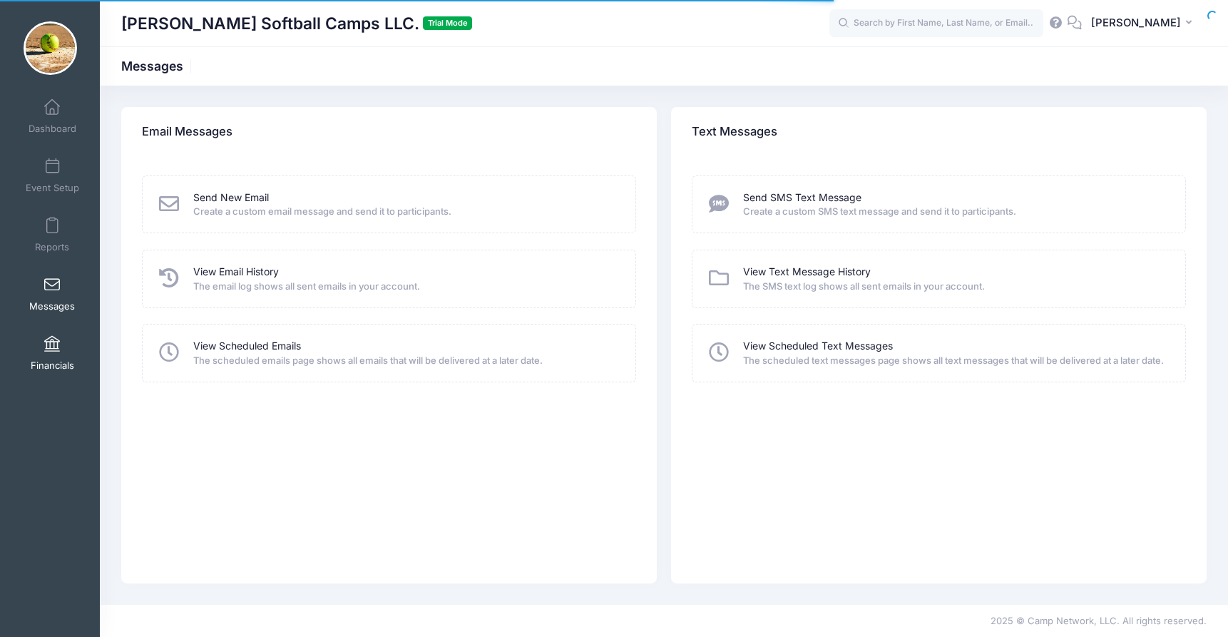
click at [46, 354] on link "Financials" at bounding box center [53, 353] width 68 height 50
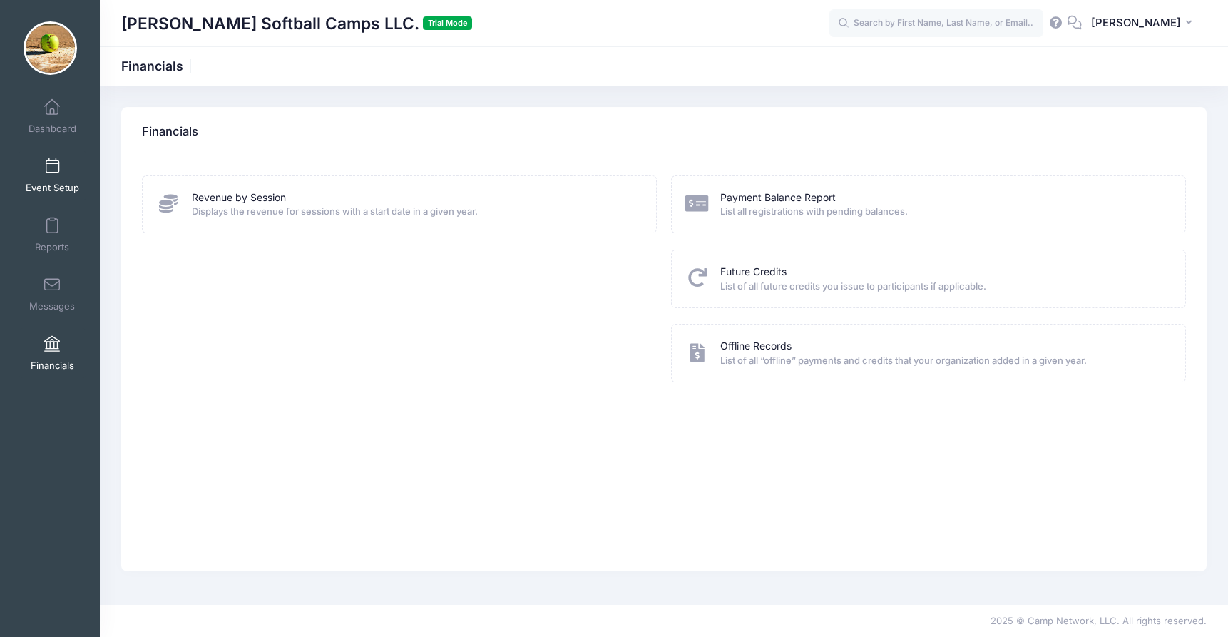
click at [61, 169] on link "Event Setup" at bounding box center [53, 176] width 68 height 50
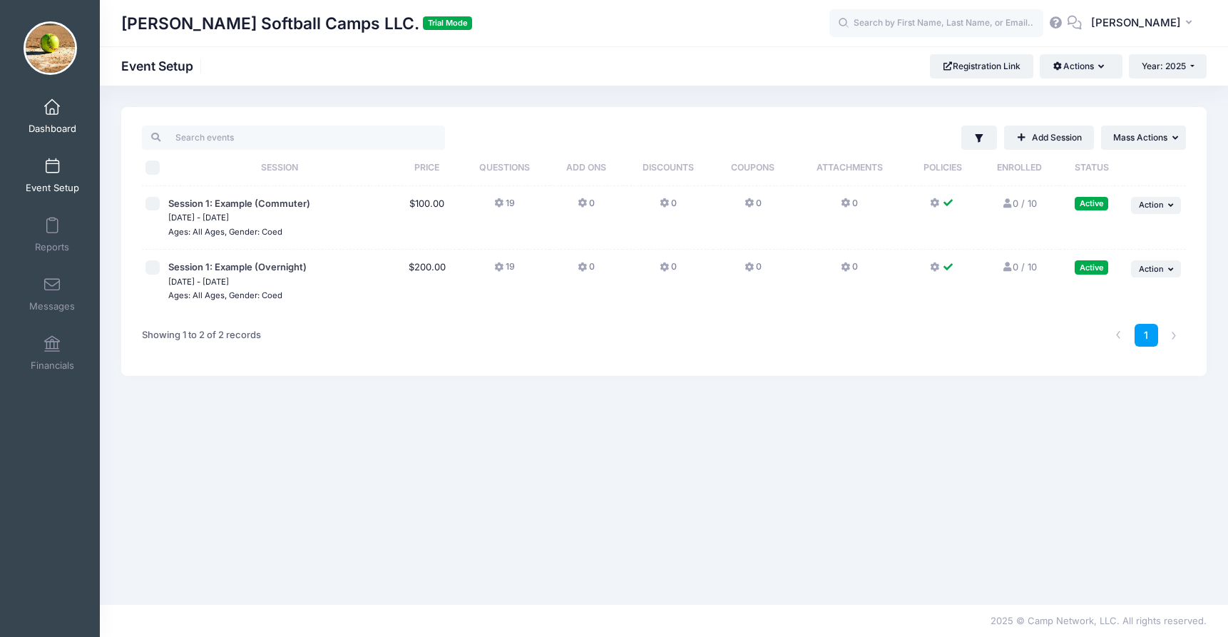
click at [56, 125] on span "Dashboard" at bounding box center [53, 129] width 48 height 12
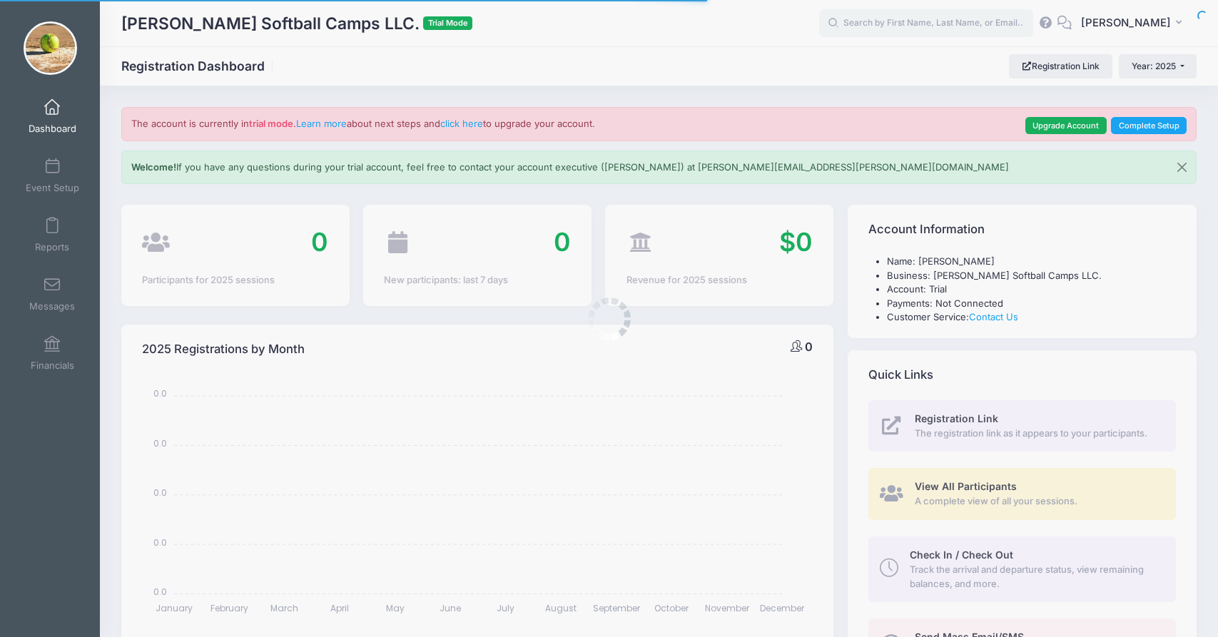
select select
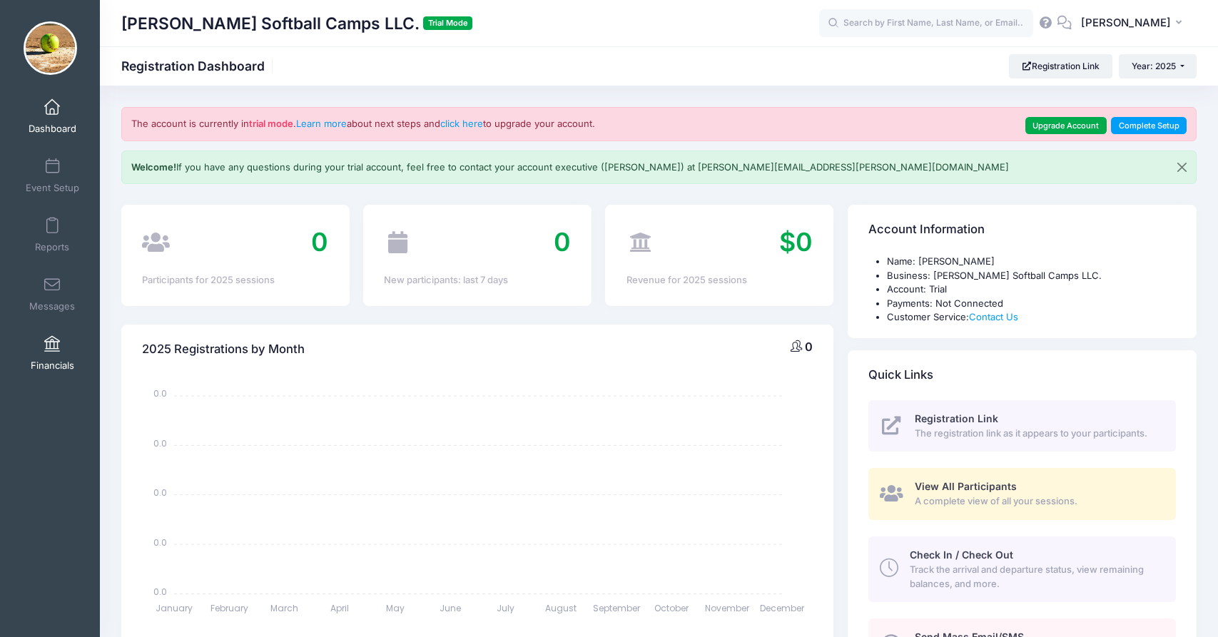
click at [45, 355] on link "Financials" at bounding box center [53, 353] width 68 height 50
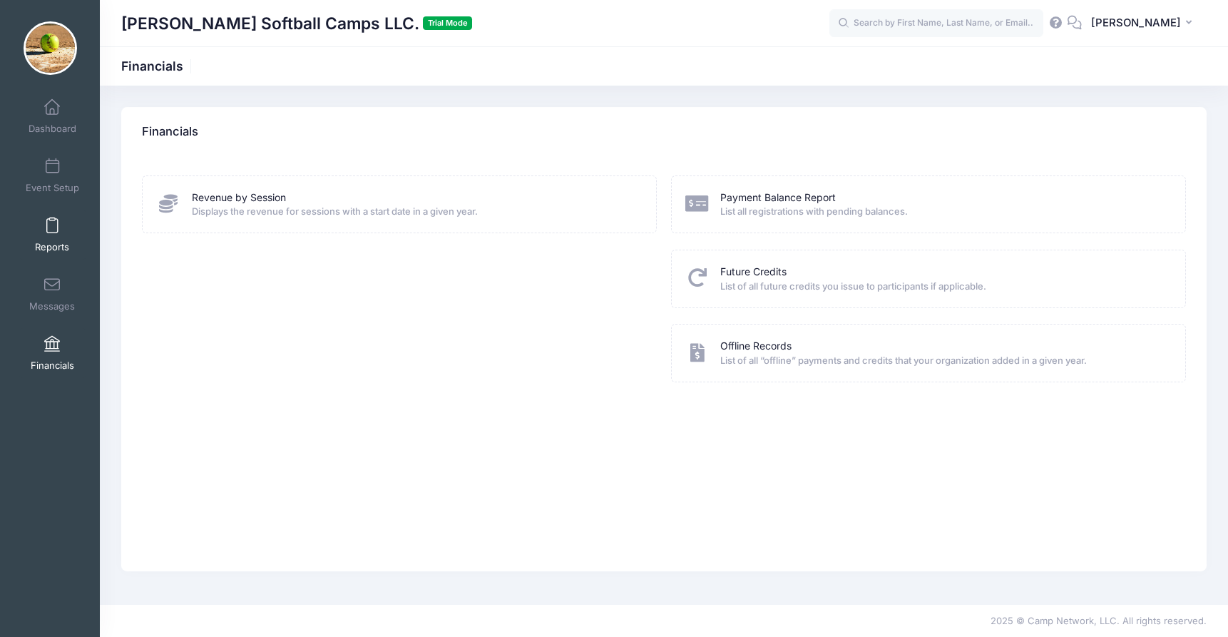
click at [58, 228] on link "Reports" at bounding box center [53, 235] width 68 height 50
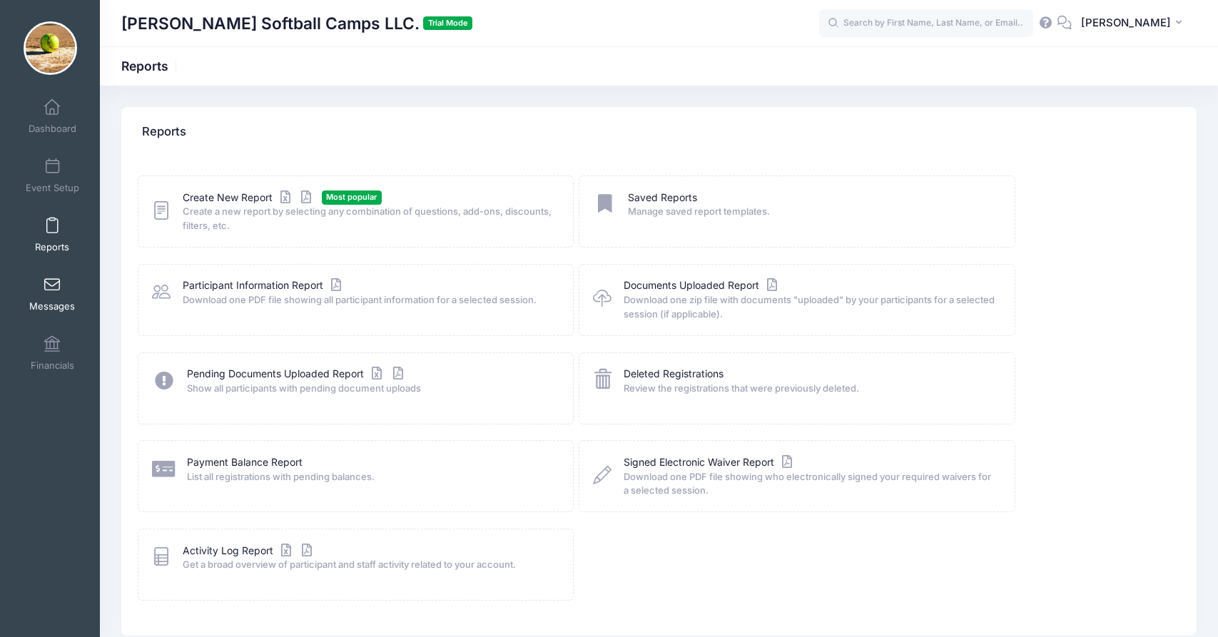
click at [57, 306] on span "Messages" at bounding box center [52, 306] width 46 height 12
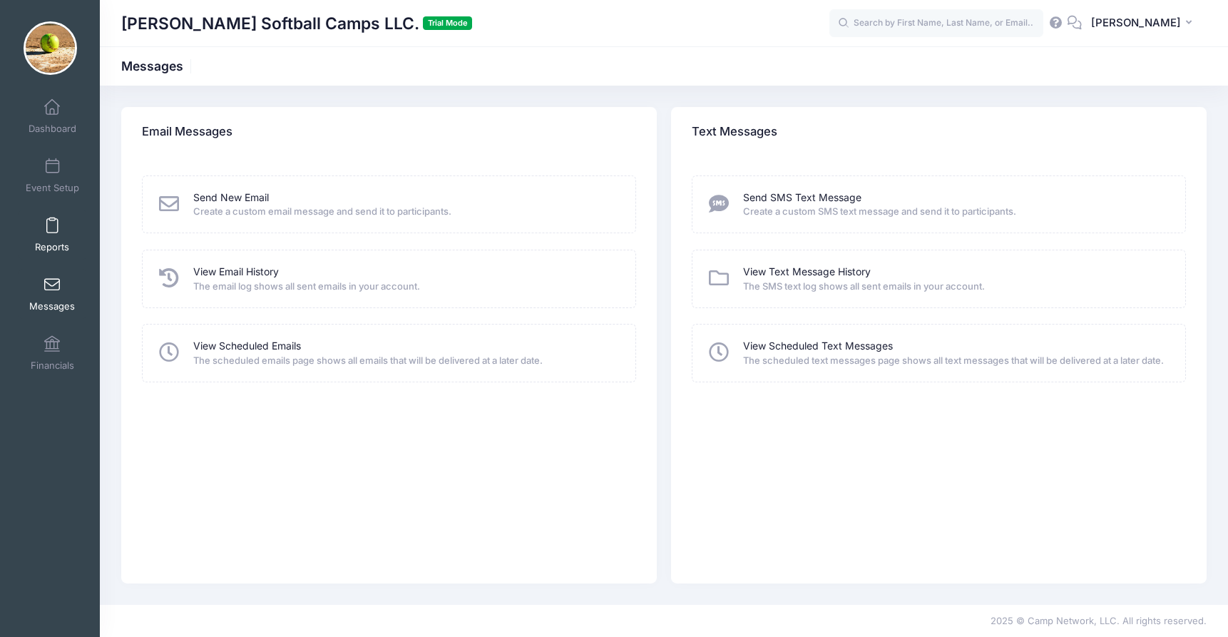
click at [52, 224] on span at bounding box center [52, 226] width 0 height 16
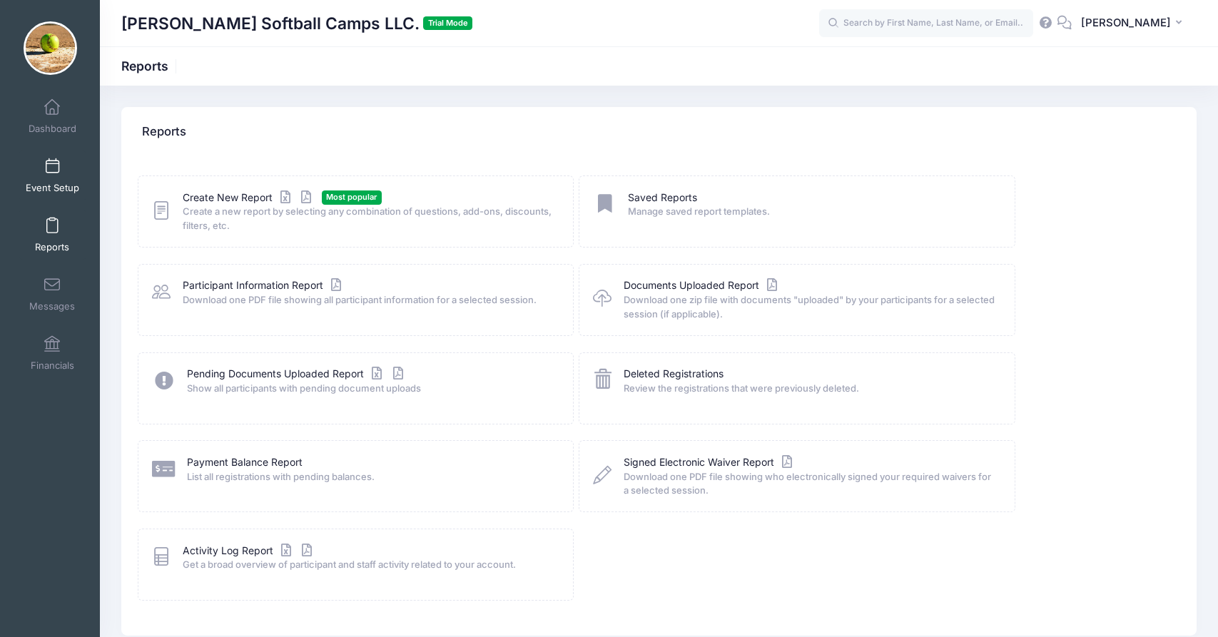
click at [53, 177] on link "Event Setup" at bounding box center [53, 176] width 68 height 50
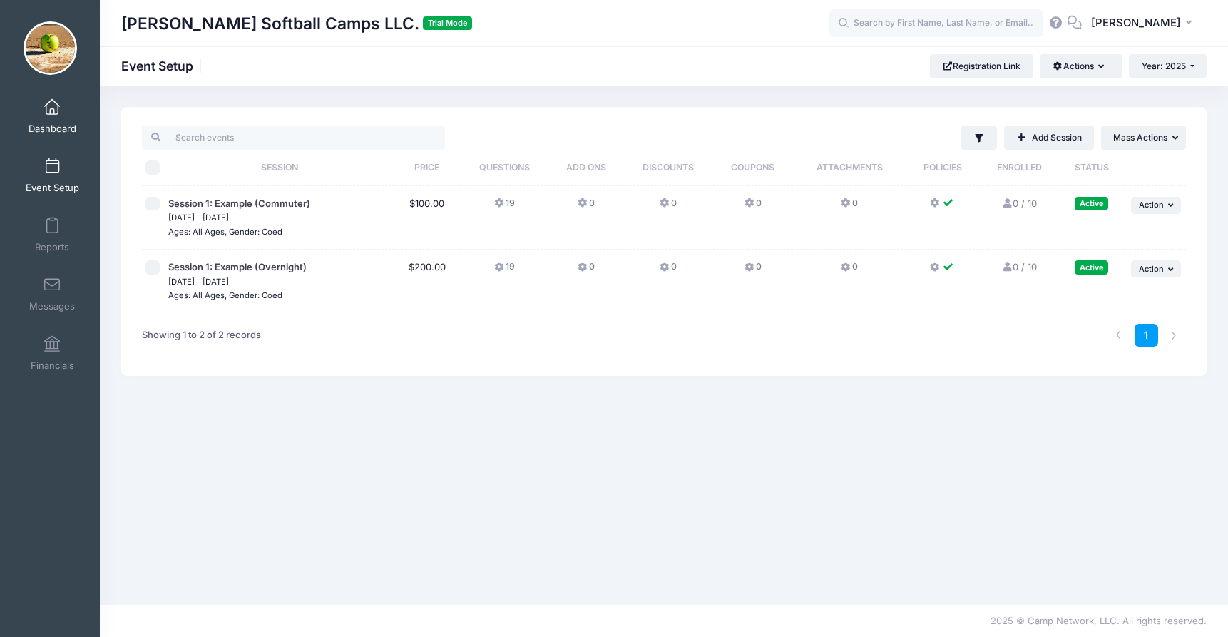
click at [52, 107] on span at bounding box center [52, 108] width 0 height 16
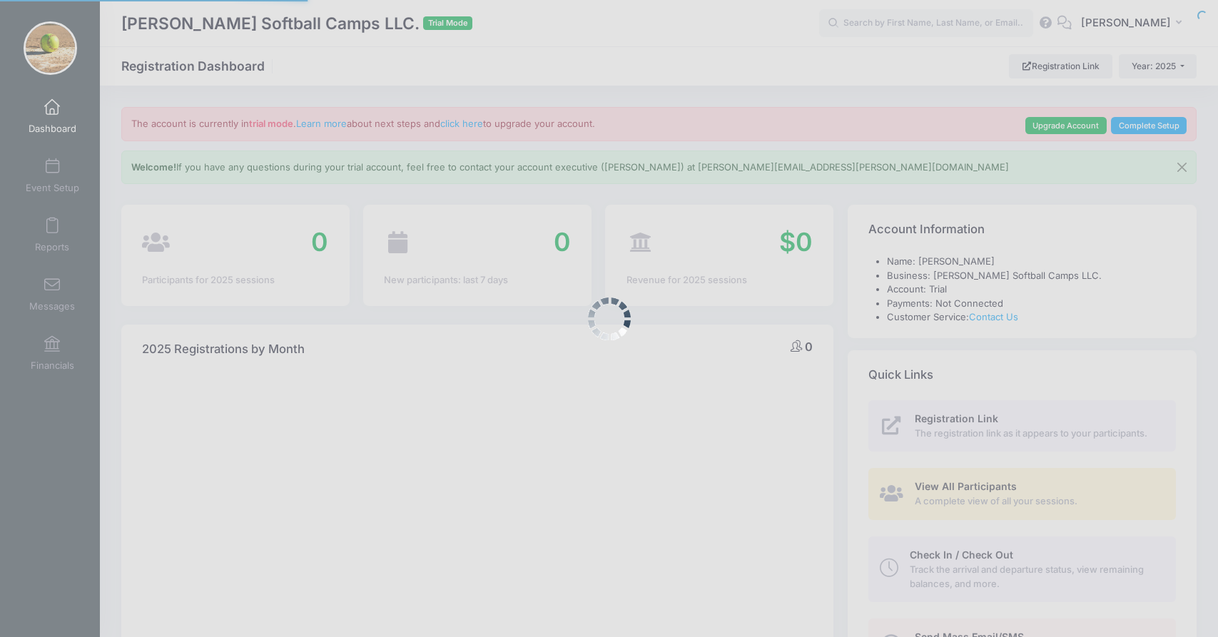
select select
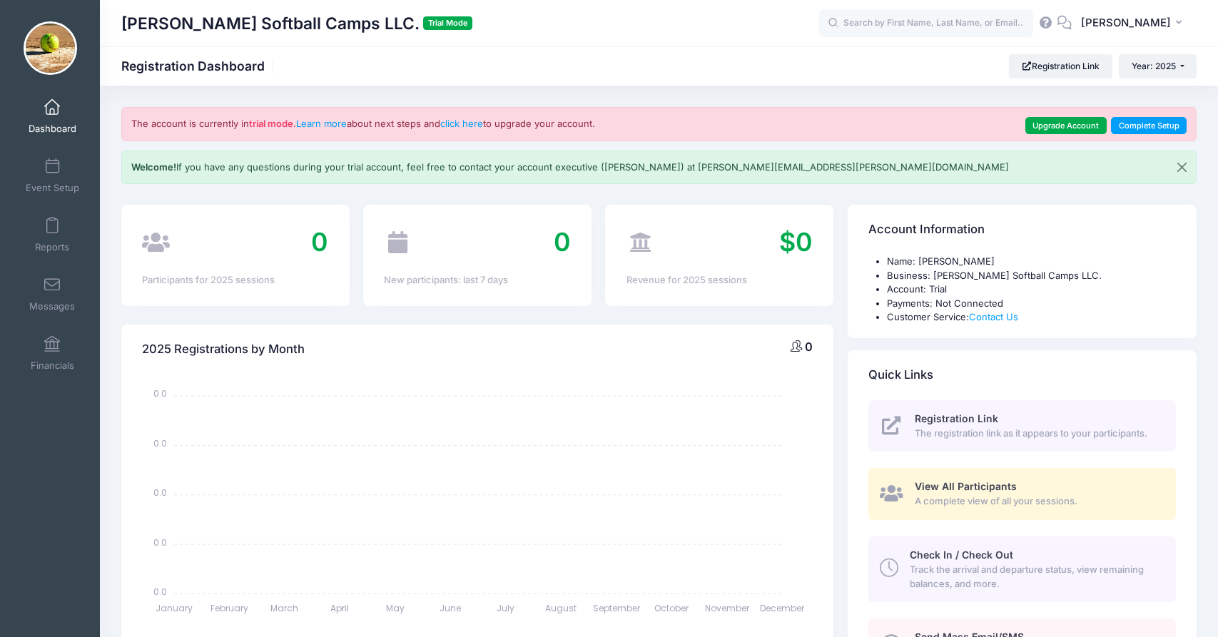
click at [636, 85] on div "Kasey Cox Softball Camps LLC. Trial Mode Registration Dashboard Registration Li…" at bounding box center [659, 65] width 1118 height 39
click at [21, 506] on div "My Events Dashboard Event Setup Reports Messages Financials Settings My Profile…" at bounding box center [50, 348] width 100 height 524
click at [44, 118] on link "Dashboard" at bounding box center [53, 116] width 68 height 50
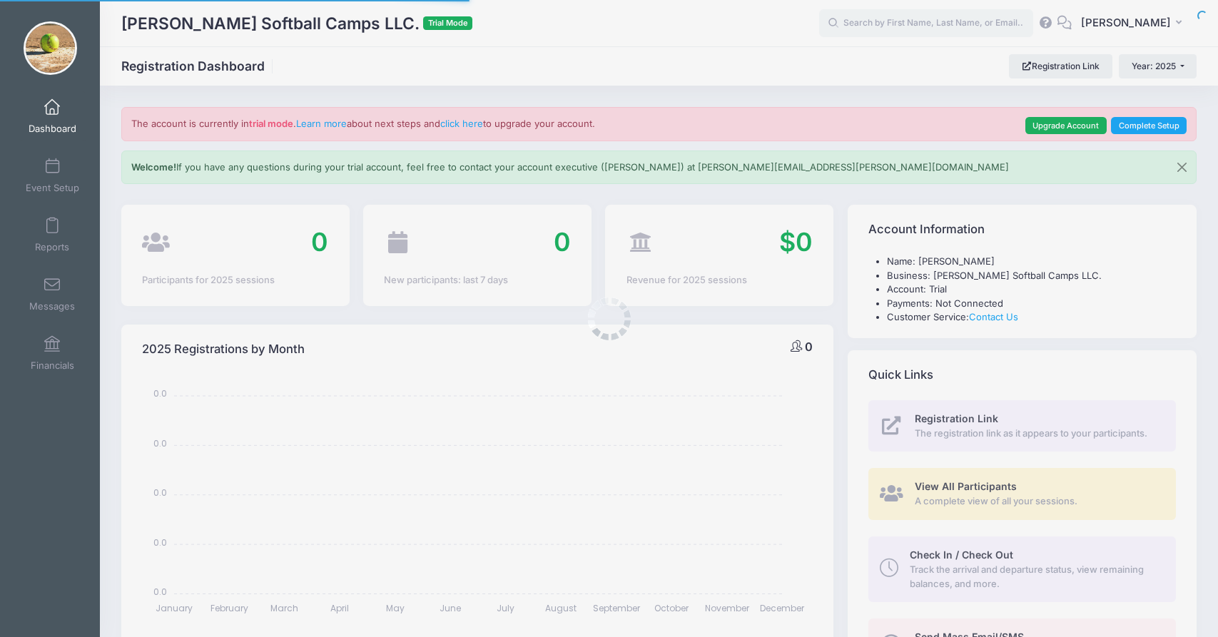
select select
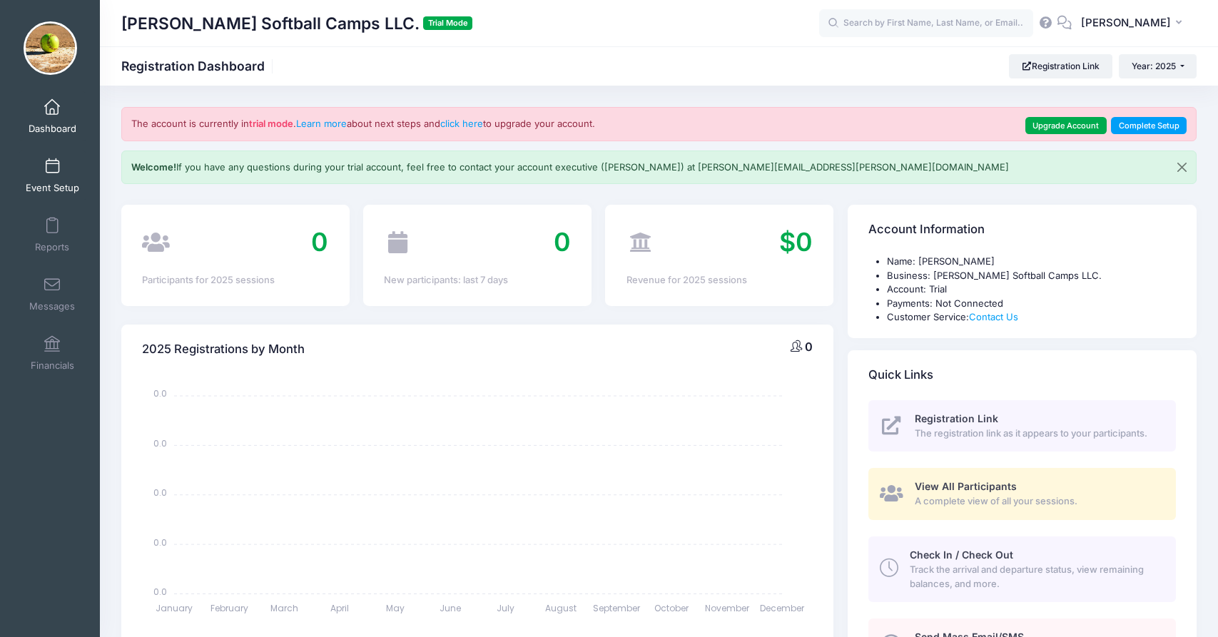
click at [52, 185] on span "Event Setup" at bounding box center [52, 188] width 53 height 12
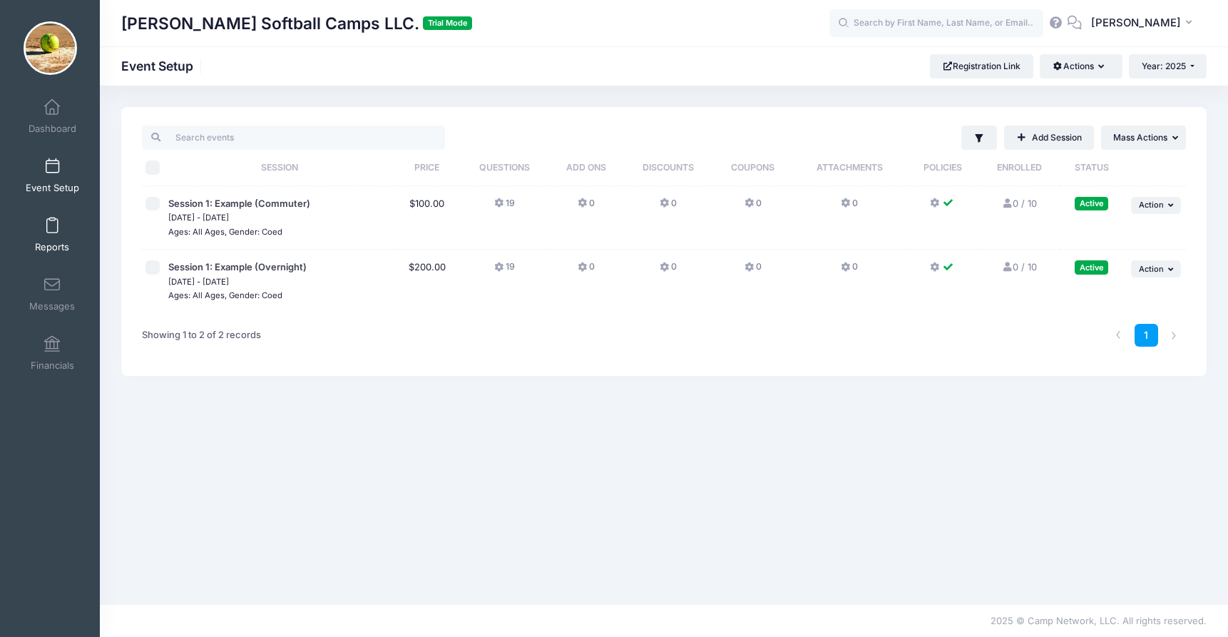
click at [44, 243] on span "Reports" at bounding box center [52, 247] width 34 height 12
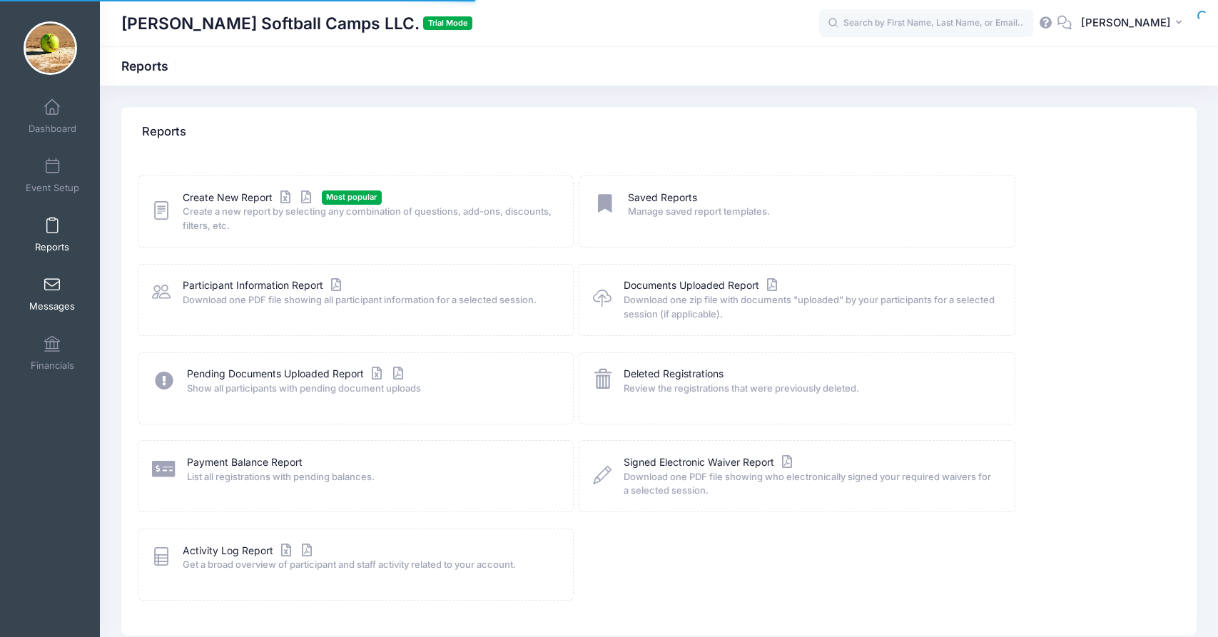
click at [53, 293] on link "Messages" at bounding box center [53, 294] width 68 height 50
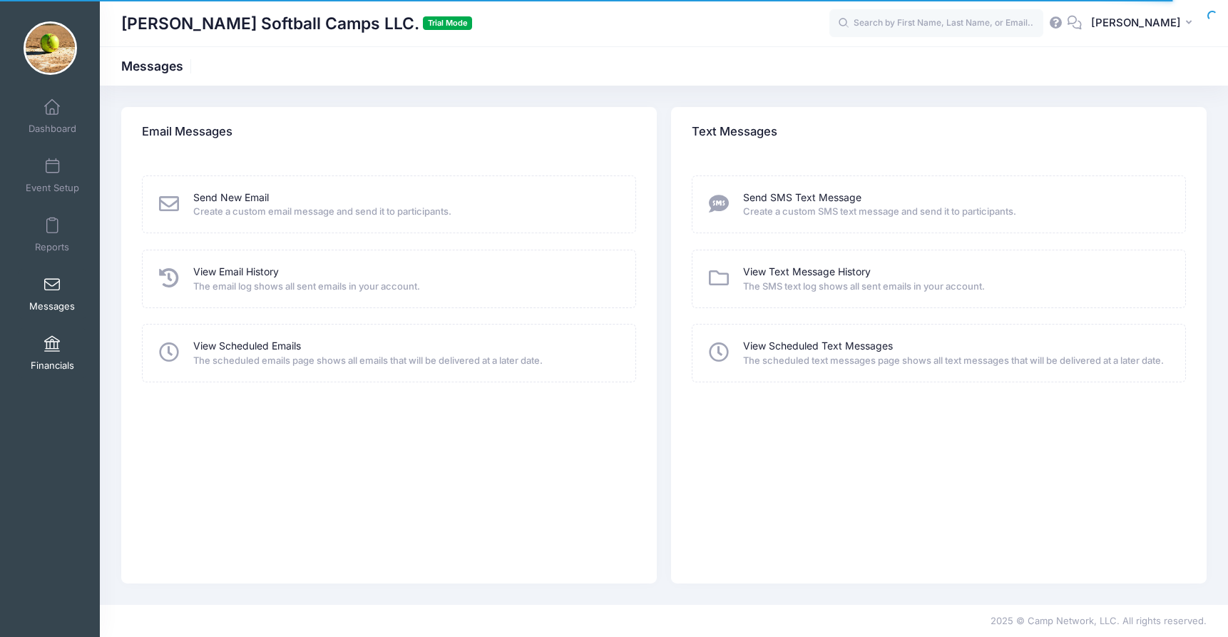
click at [57, 337] on link "Financials" at bounding box center [53, 353] width 68 height 50
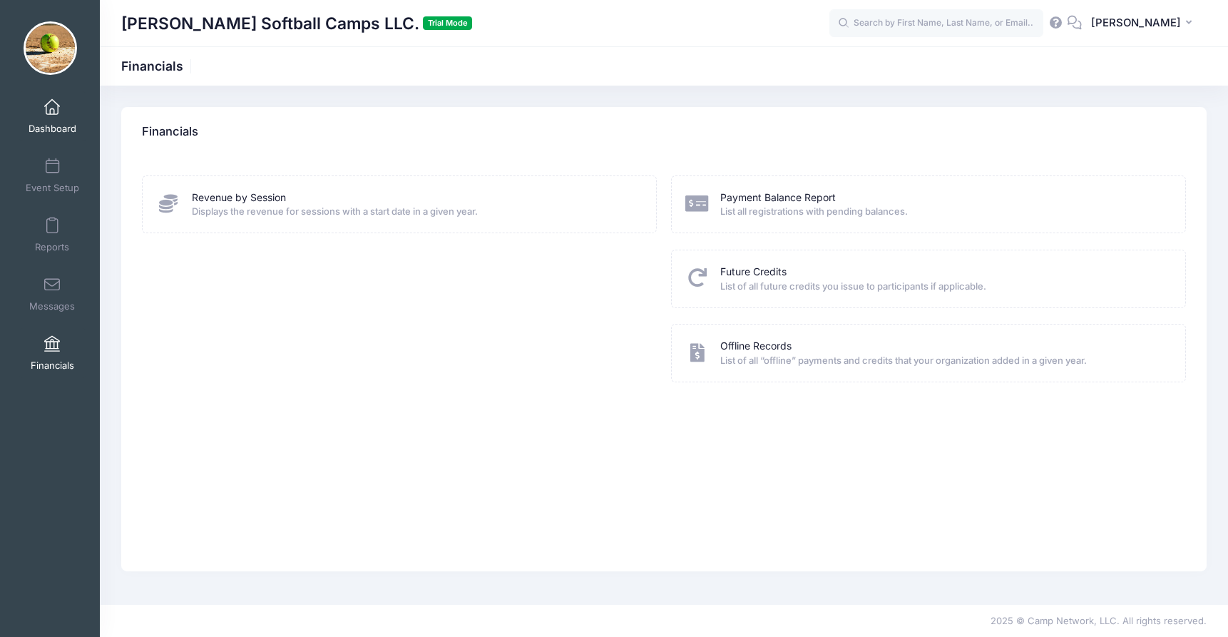
click at [58, 103] on link "Dashboard" at bounding box center [53, 116] width 68 height 50
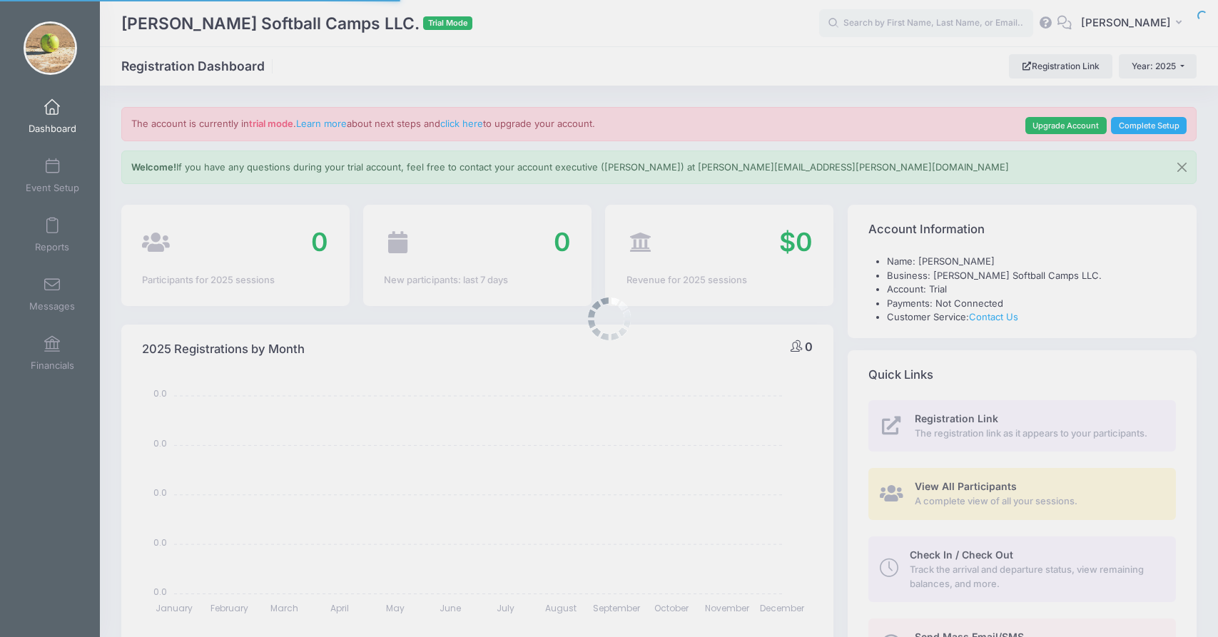
select select
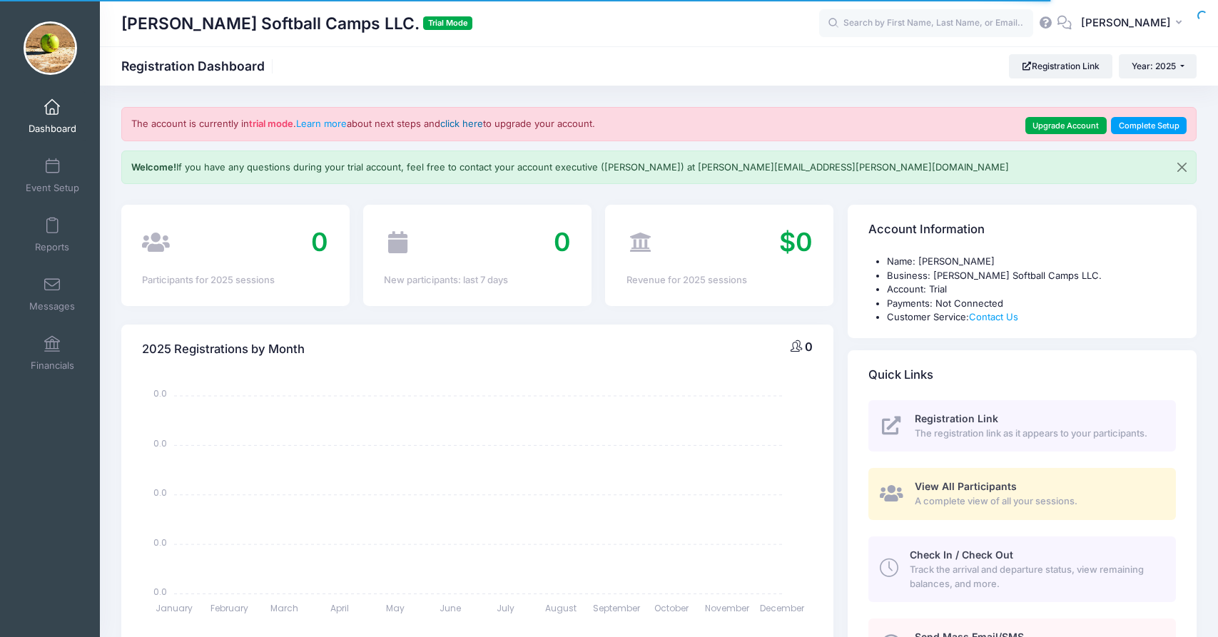
click at [475, 123] on link "click here" at bounding box center [461, 123] width 43 height 11
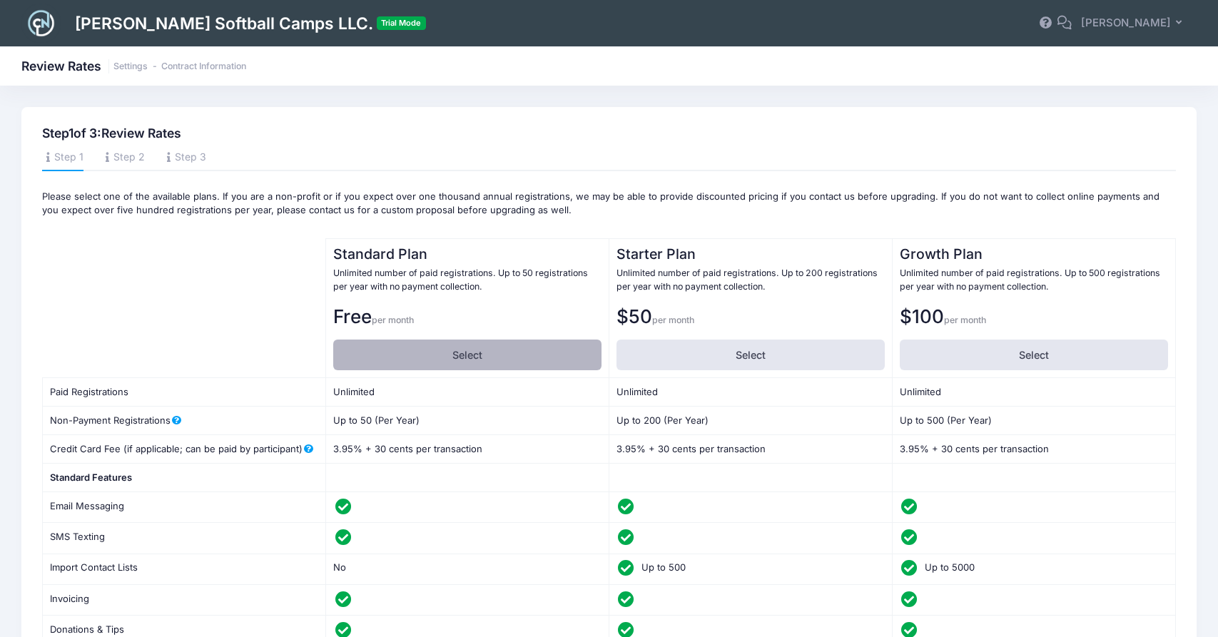
click at [418, 350] on label "Select" at bounding box center [467, 355] width 268 height 31
click at [342, 349] on input "Select" at bounding box center [337, 344] width 9 height 9
radio input "true"
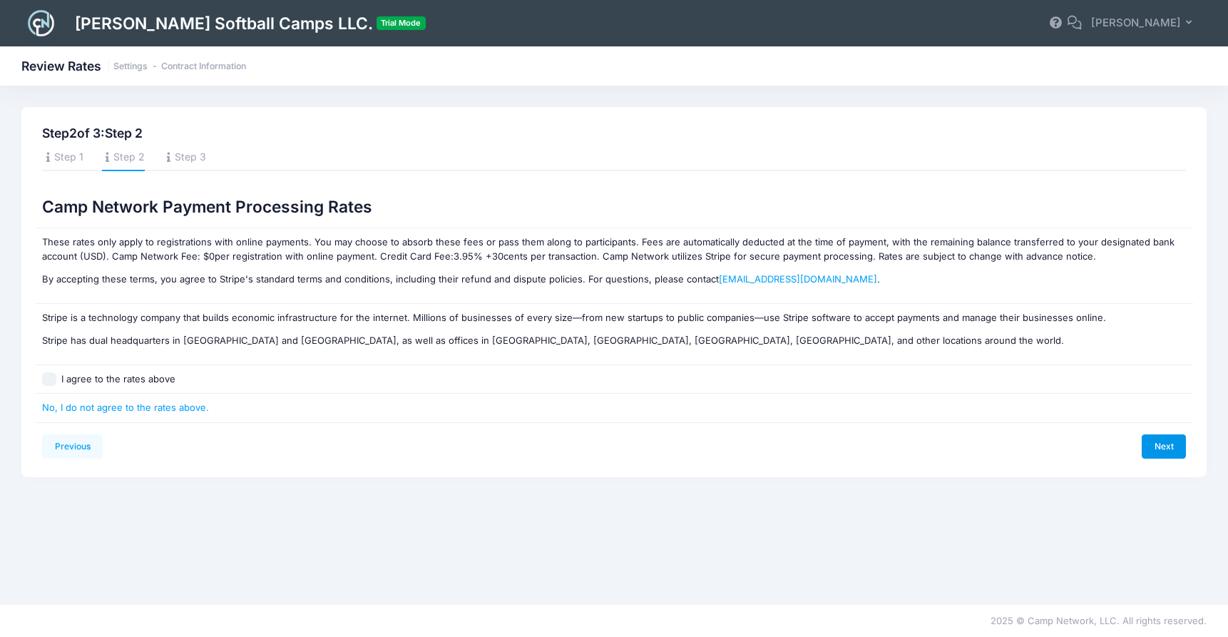
click at [1157, 440] on link "Next" at bounding box center [1164, 446] width 44 height 24
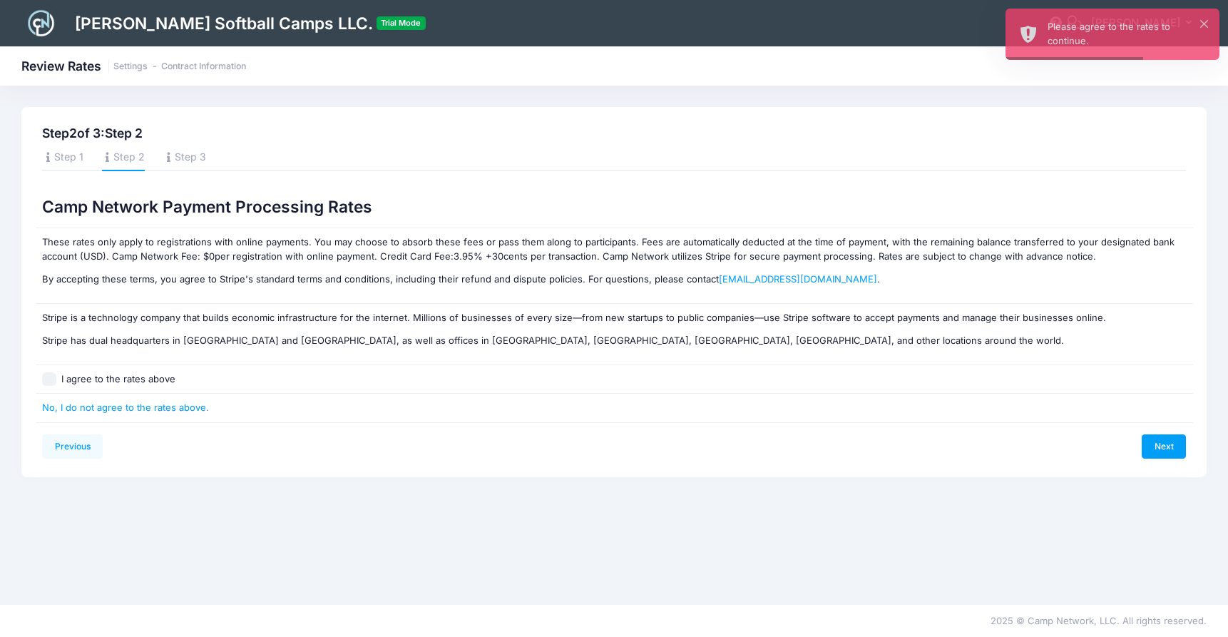
click at [143, 379] on label "I agree to the rates above" at bounding box center [118, 379] width 114 height 14
click at [56, 379] on input "I agree to the rates above" at bounding box center [49, 379] width 14 height 14
checkbox input "true"
click at [1168, 443] on link "Next" at bounding box center [1164, 446] width 44 height 24
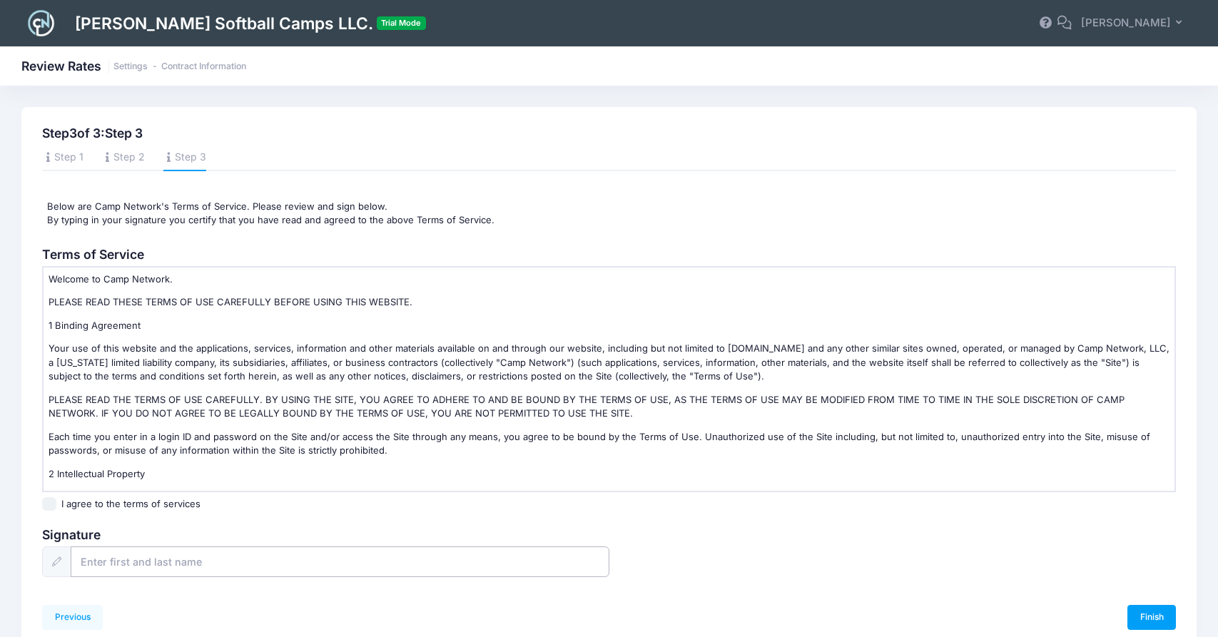
click at [214, 549] on input "text" at bounding box center [340, 561] width 538 height 31
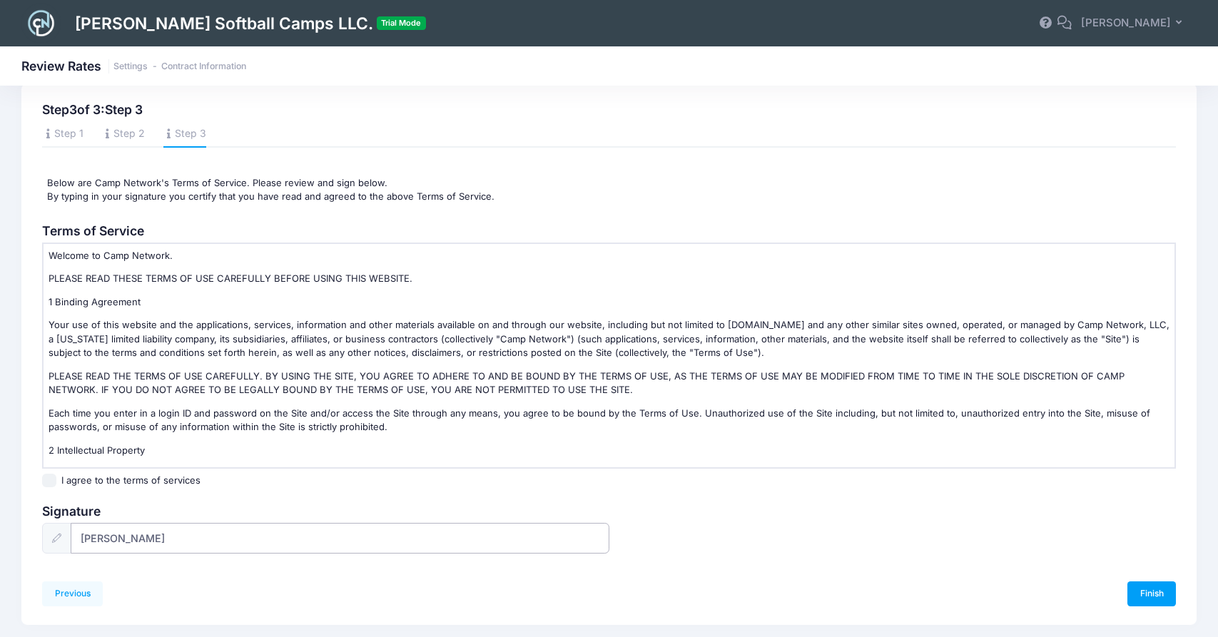
scroll to position [65, 0]
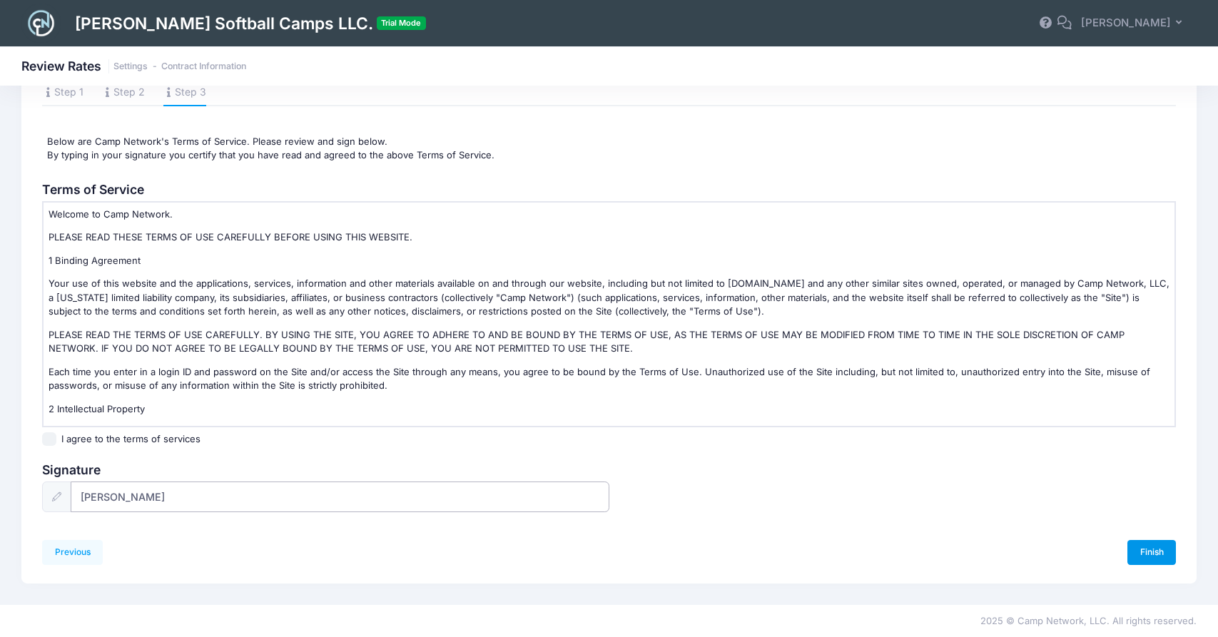
type input "[PERSON_NAME]"
click at [1151, 541] on link "Finish" at bounding box center [1151, 552] width 49 height 24
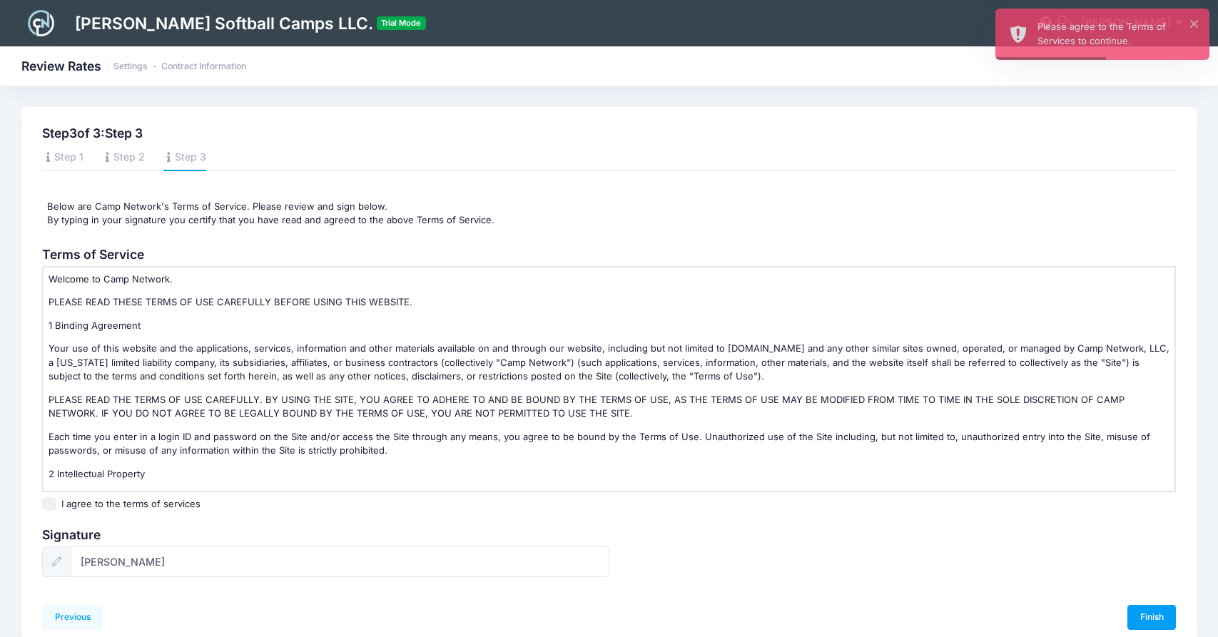
click at [51, 504] on input "I agree to the terms of services" at bounding box center [49, 504] width 14 height 14
checkbox input "true"
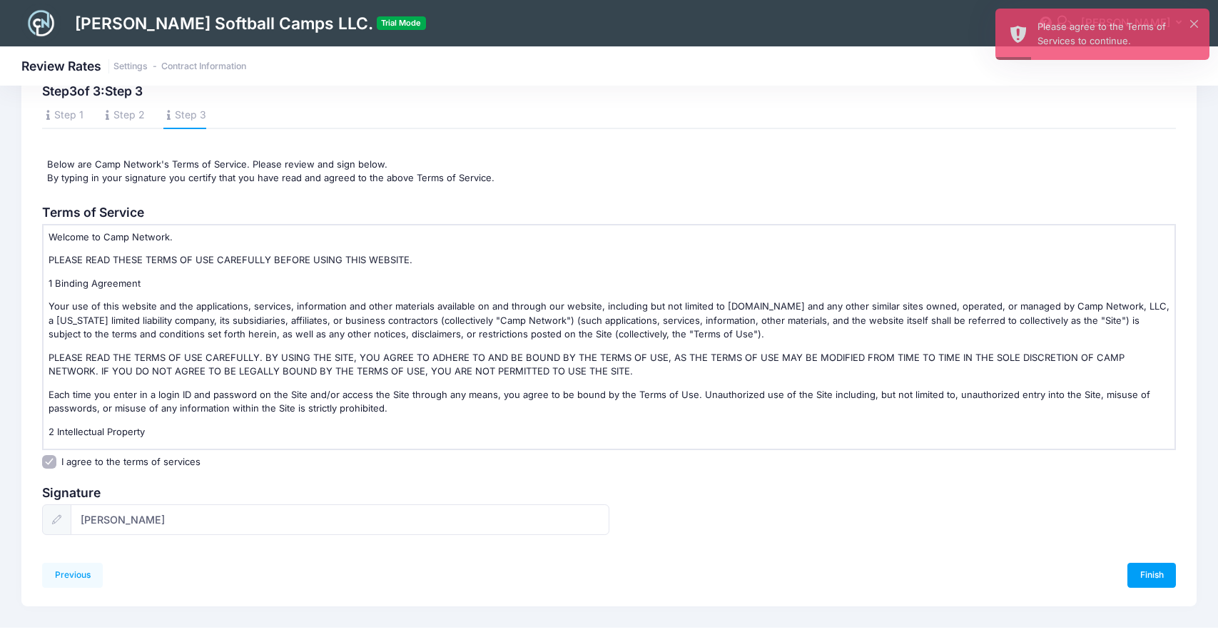
scroll to position [65, 0]
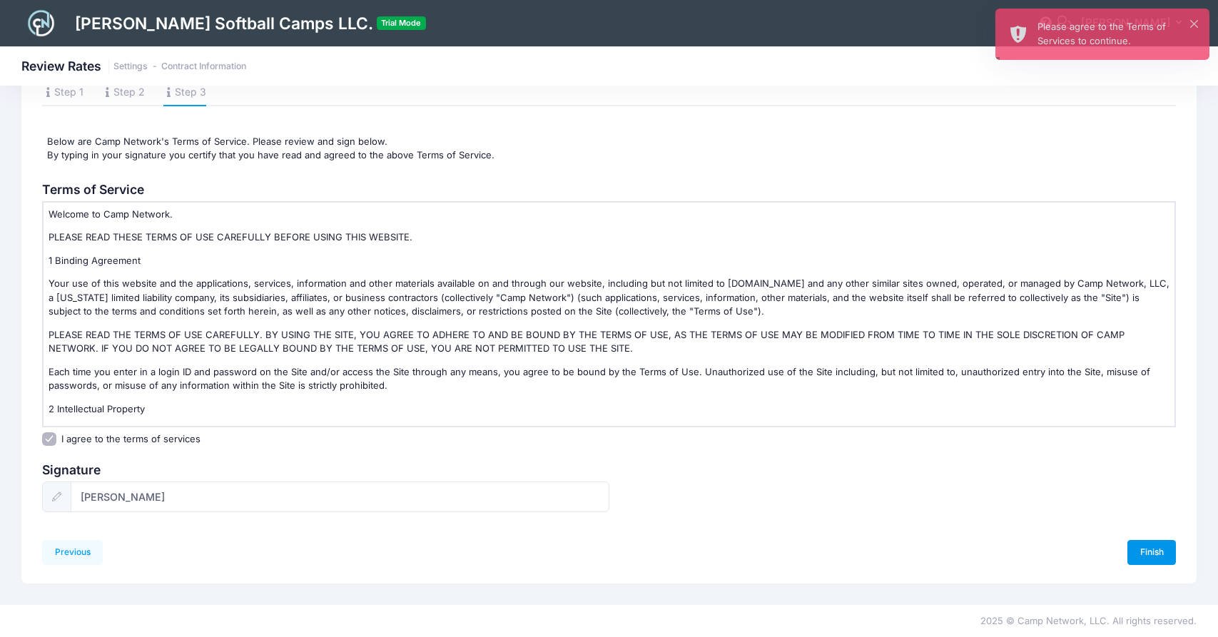
click at [1138, 547] on link "Finish" at bounding box center [1151, 552] width 49 height 24
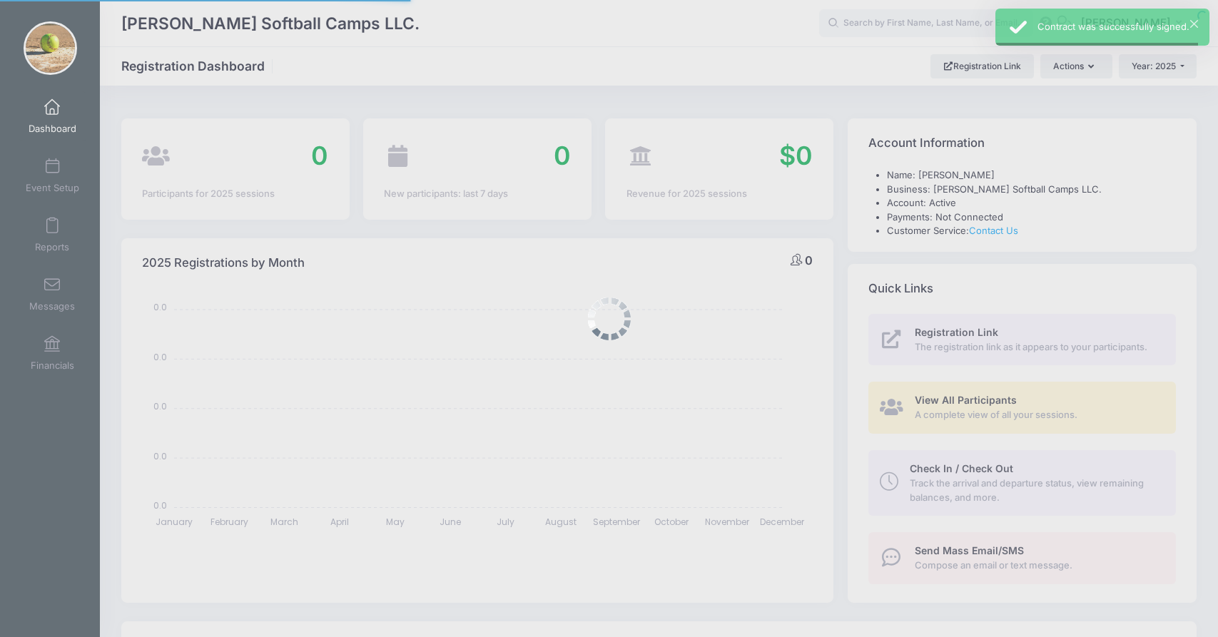
select select
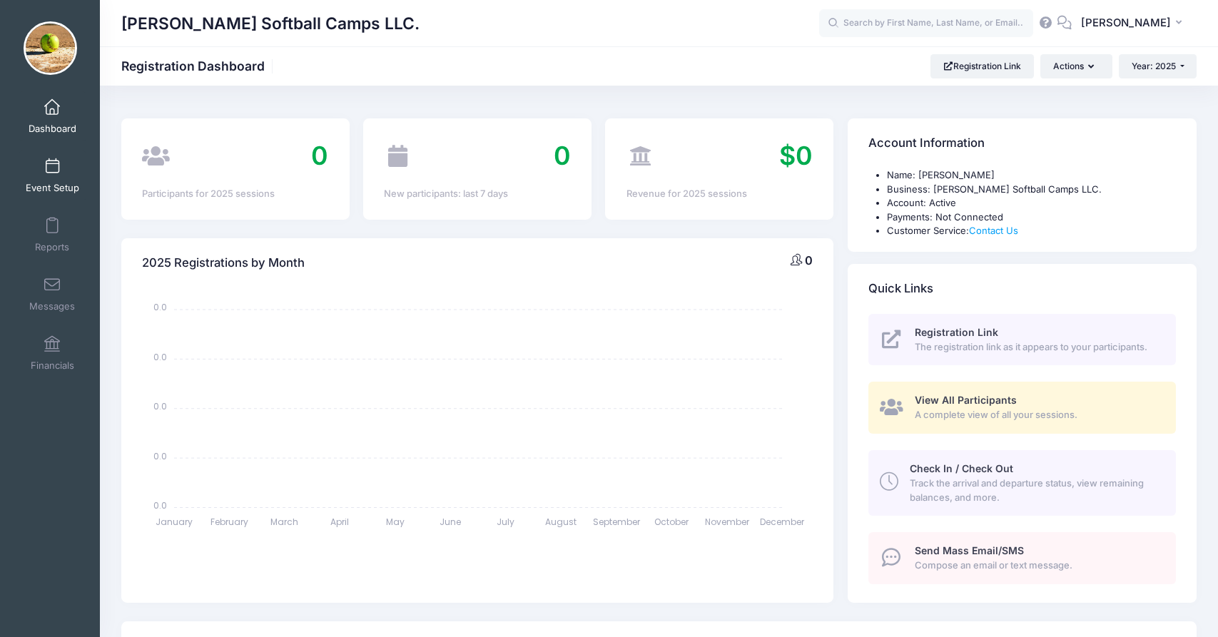
click at [46, 182] on span "Event Setup" at bounding box center [52, 188] width 53 height 12
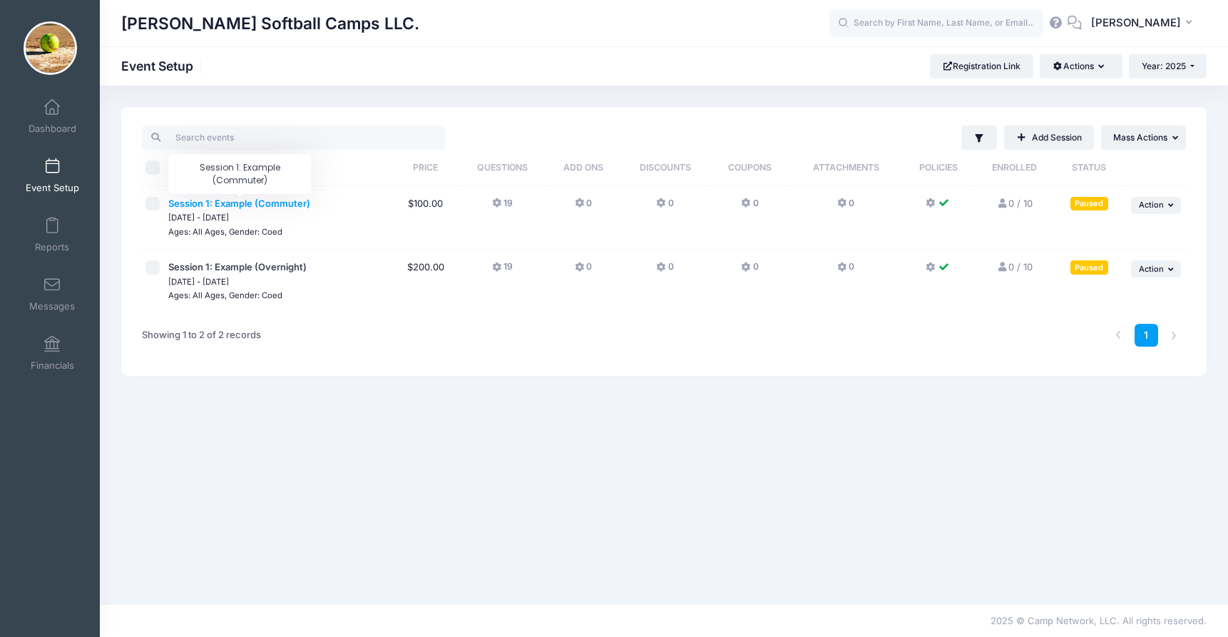
click at [278, 206] on span "Session 1: Example (Commuter)" at bounding box center [239, 203] width 142 height 11
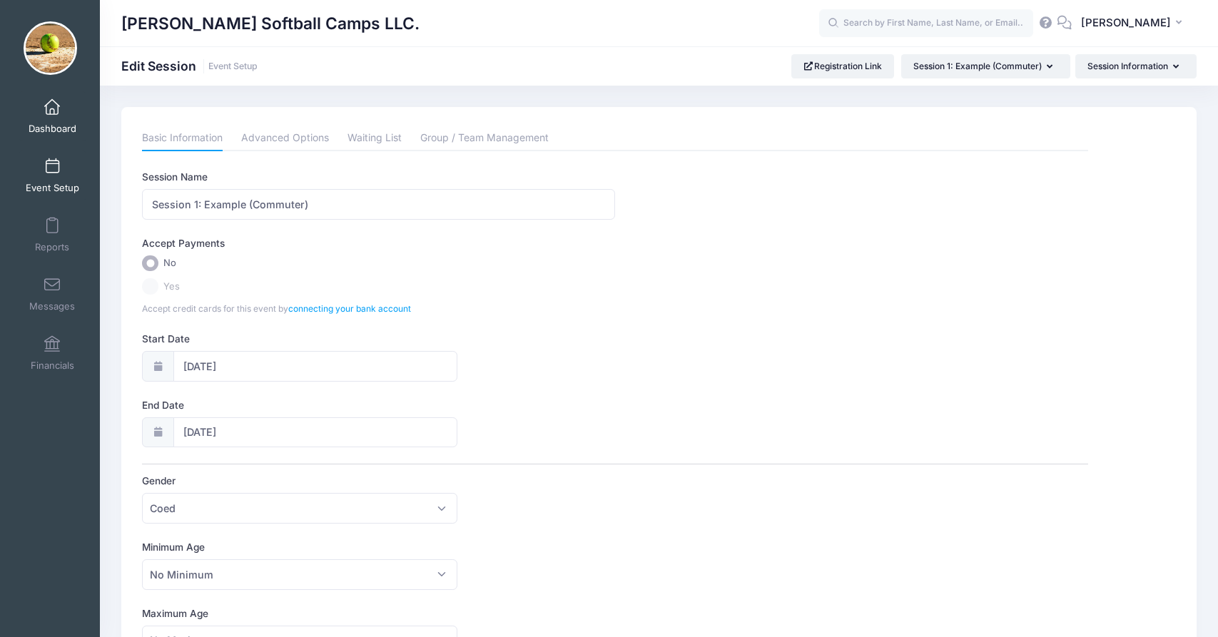
click at [62, 113] on link "Dashboard" at bounding box center [53, 116] width 68 height 50
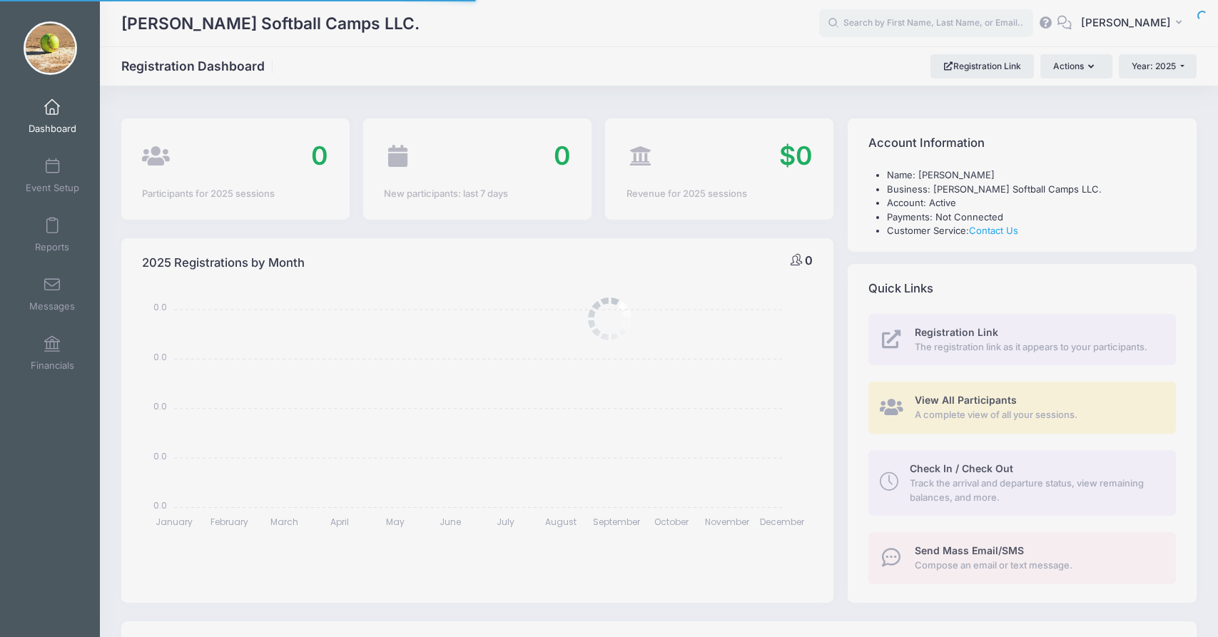
select select
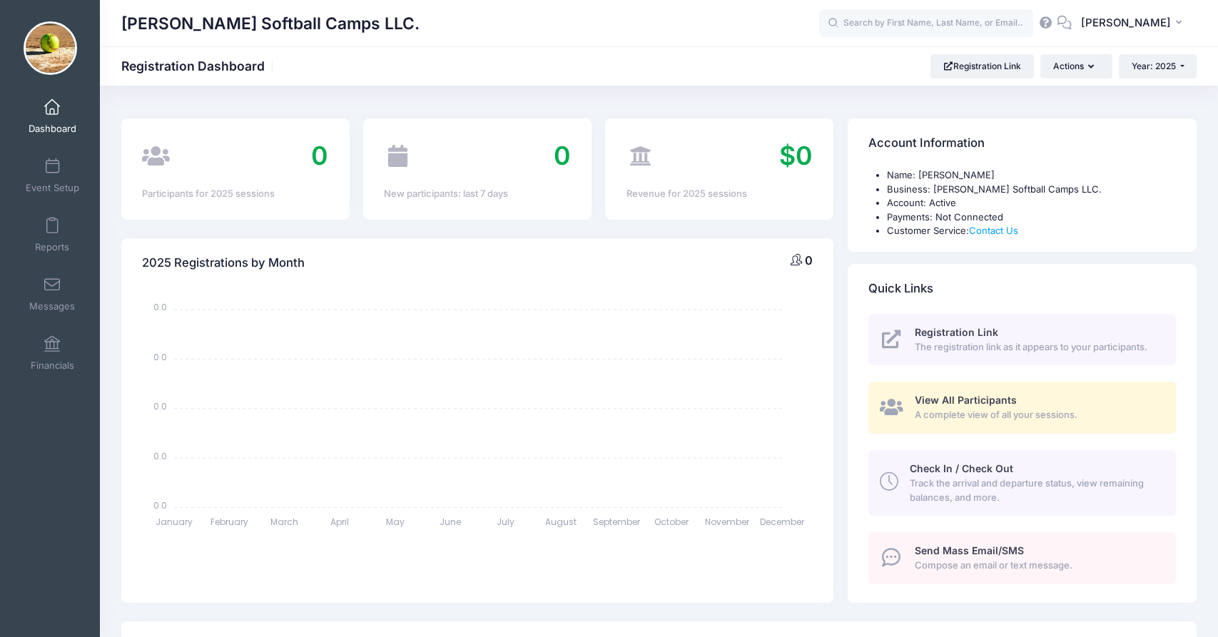
click at [56, 123] on span "Dashboard" at bounding box center [53, 129] width 48 height 12
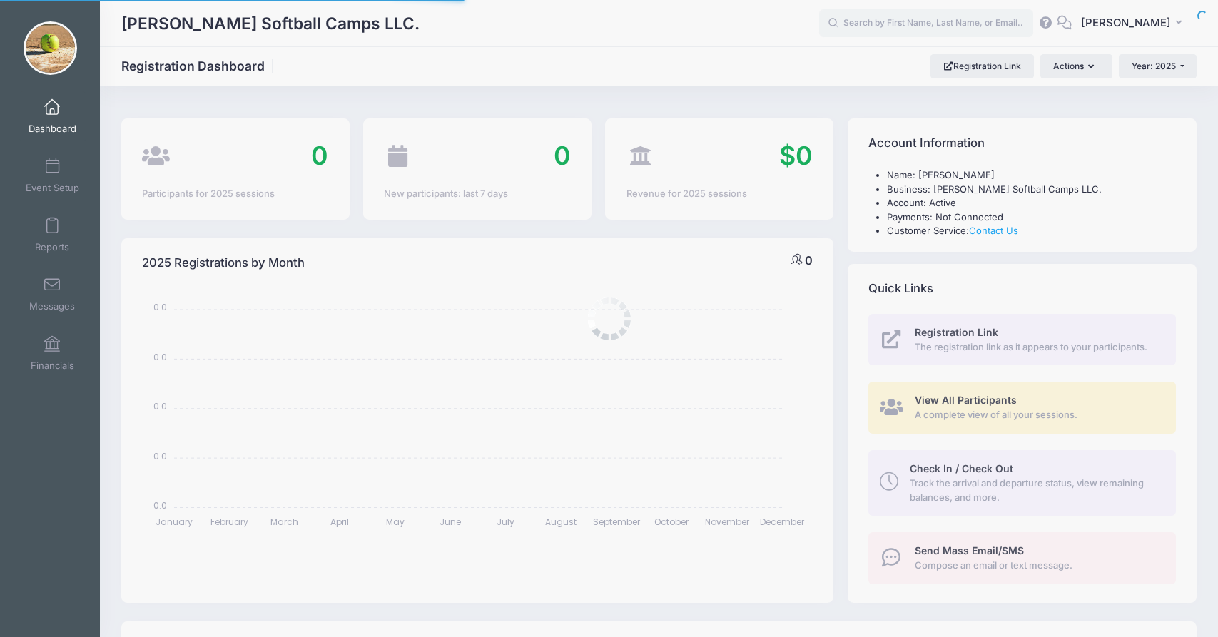
select select
